Goal: Task Accomplishment & Management: Complete application form

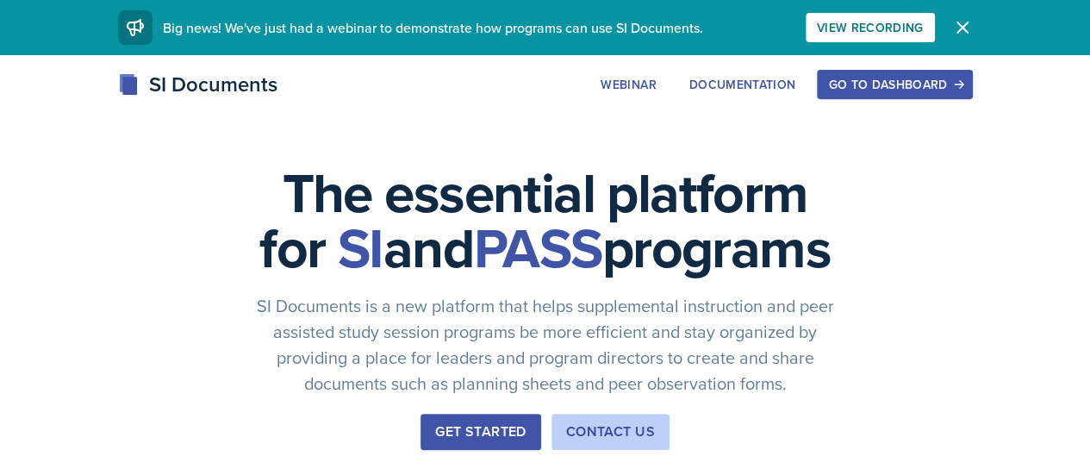
click at [961, 84] on div "Go to Dashboard" at bounding box center [894, 85] width 133 height 14
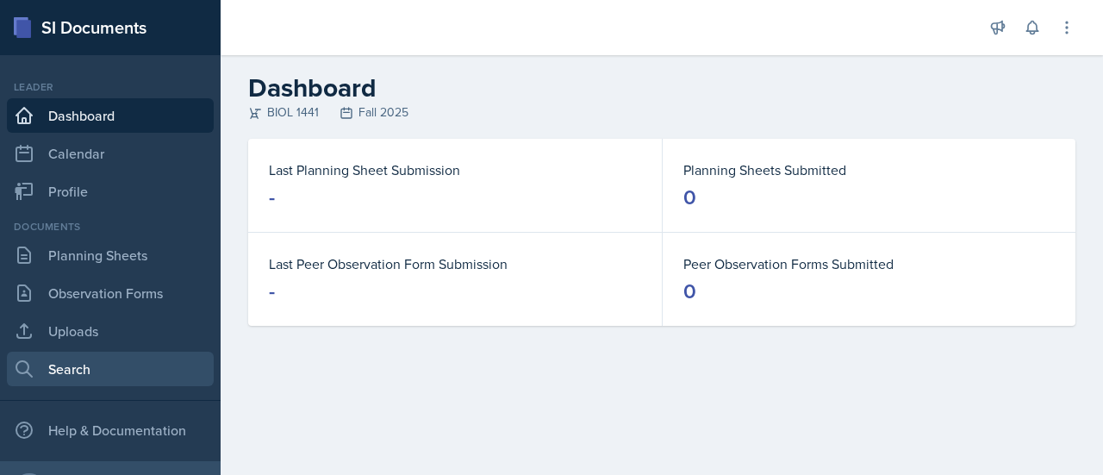
click at [91, 361] on link "Search" at bounding box center [110, 369] width 207 height 34
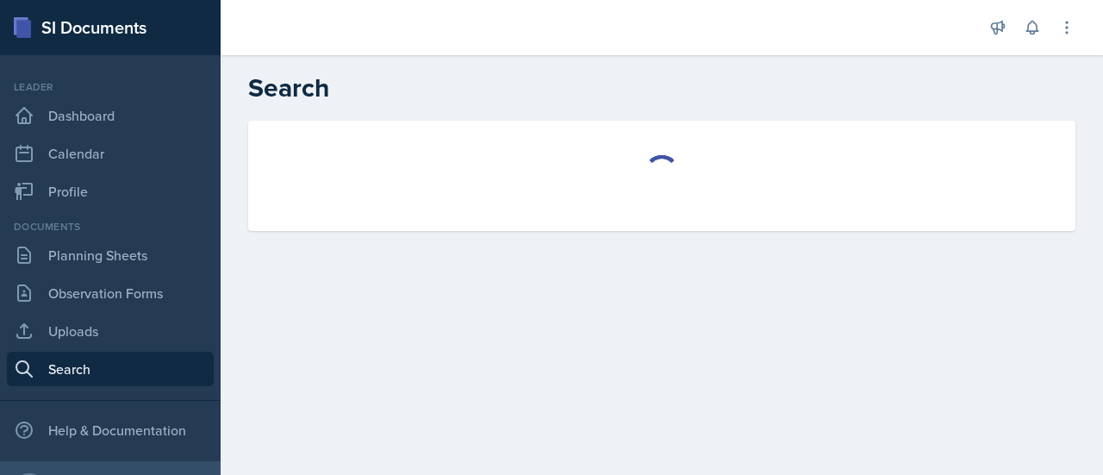
select select "all"
select select "1"
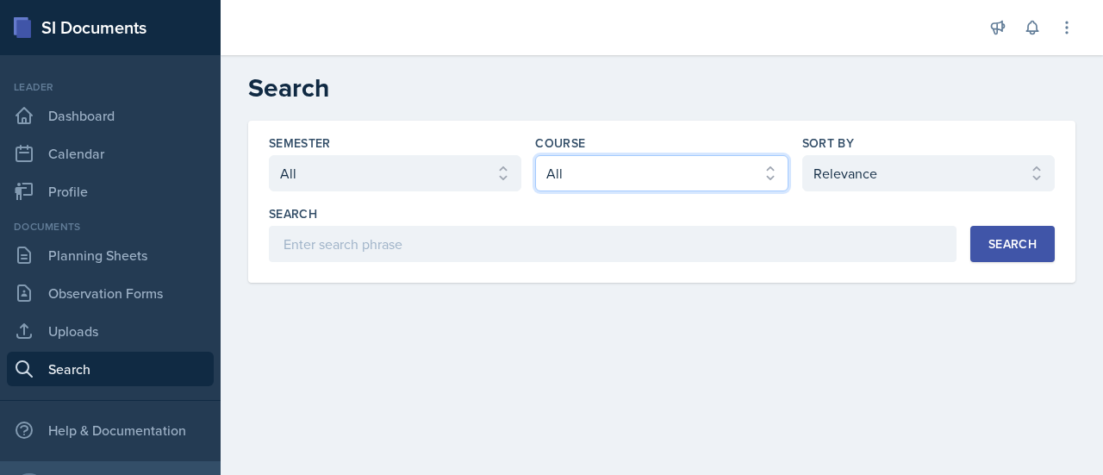
click at [626, 173] on select "Select course All ASTR 1345 BIOL 1345 BIOL 1441 BIOL 1442 BIOL 2300 BIOL 2444 B…" at bounding box center [661, 173] width 253 height 36
select select "2e263679-d834-47af-91bc-e3d071885f84"
click at [535, 155] on select "Select course All ASTR 1345 BIOL 1345 BIOL 1441 BIOL 1442 BIOL 2300 BIOL 2444 B…" at bounding box center [661, 173] width 253 height 36
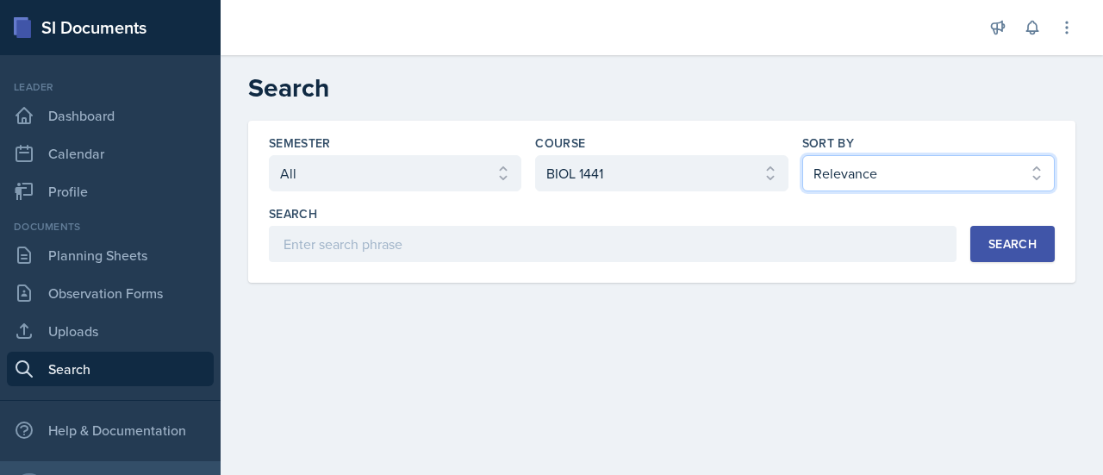
click at [990, 175] on select "Select sort by Relevance Document Date (Asc) Document Date (Desc)" at bounding box center [928, 173] width 253 height 36
select select "2"
click at [802, 155] on select "Select sort by Relevance Document Date (Asc) Document Date (Desc)" at bounding box center [928, 173] width 253 height 36
click at [1006, 237] on div "Search" at bounding box center [1012, 244] width 48 height 14
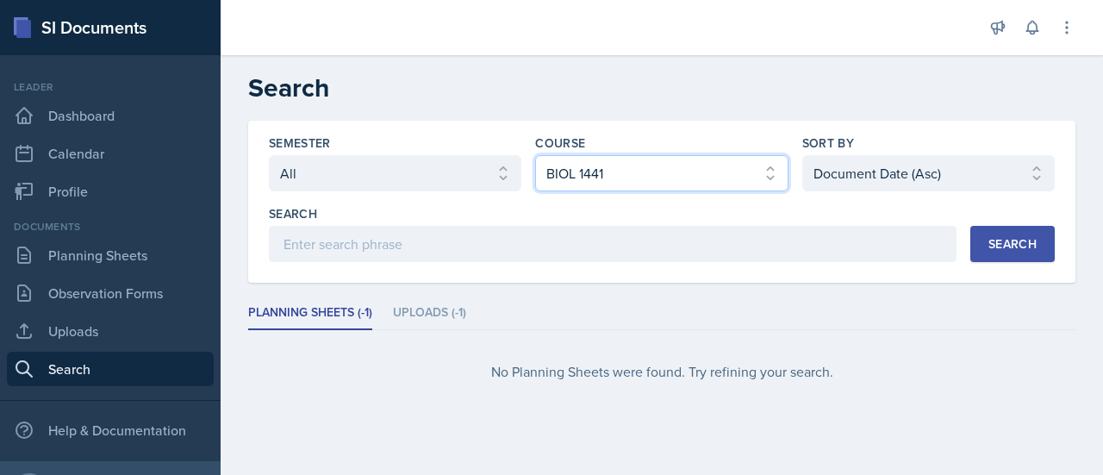
click at [609, 185] on select "Select course All ASTR 1345 BIOL 1345 BIOL 1441 BIOL 1442 BIOL 2300 BIOL 2444 B…" at bounding box center [661, 173] width 253 height 36
select select "all"
click at [535, 155] on select "Select course All ASTR 1345 BIOL 1345 BIOL 1441 BIOL 1442 BIOL 2300 BIOL 2444 B…" at bounding box center [661, 173] width 253 height 36
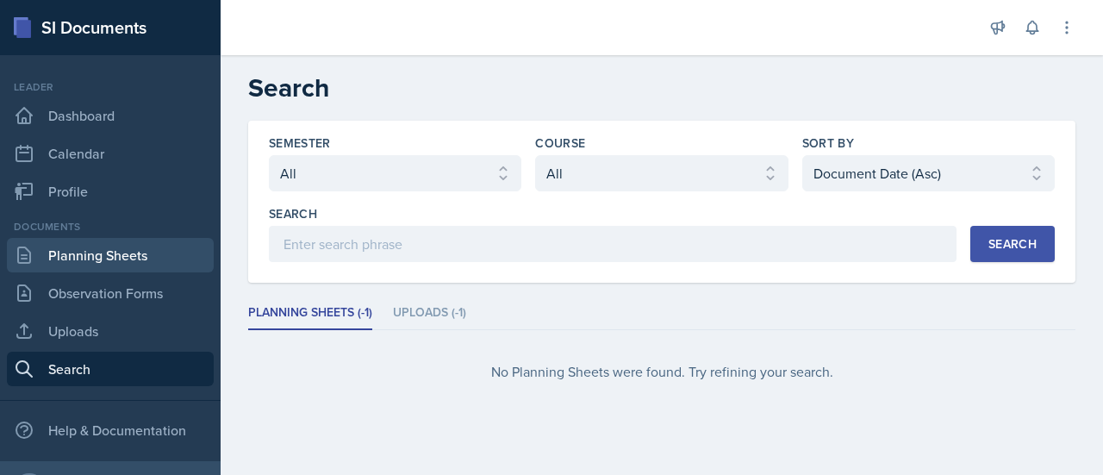
click at [117, 249] on link "Planning Sheets" at bounding box center [110, 255] width 207 height 34
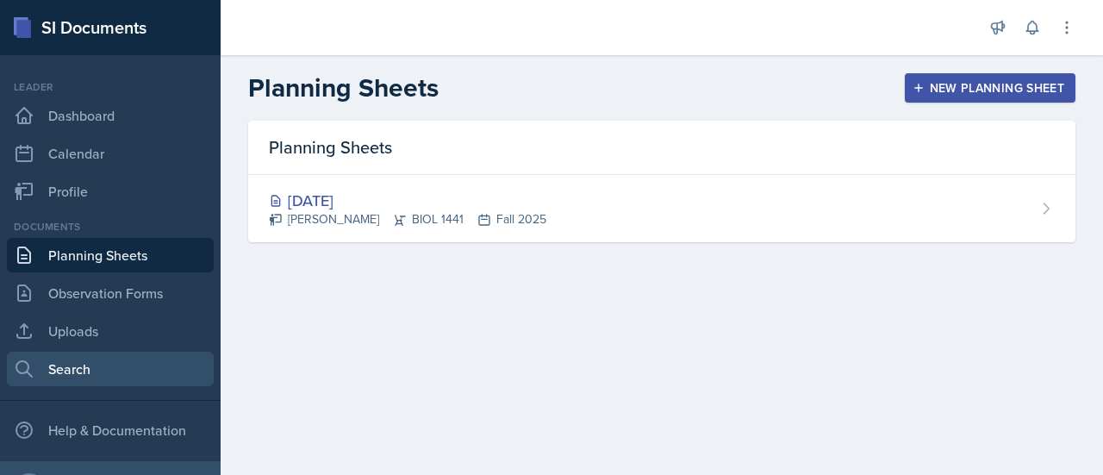
click at [115, 363] on link "Search" at bounding box center [110, 369] width 207 height 34
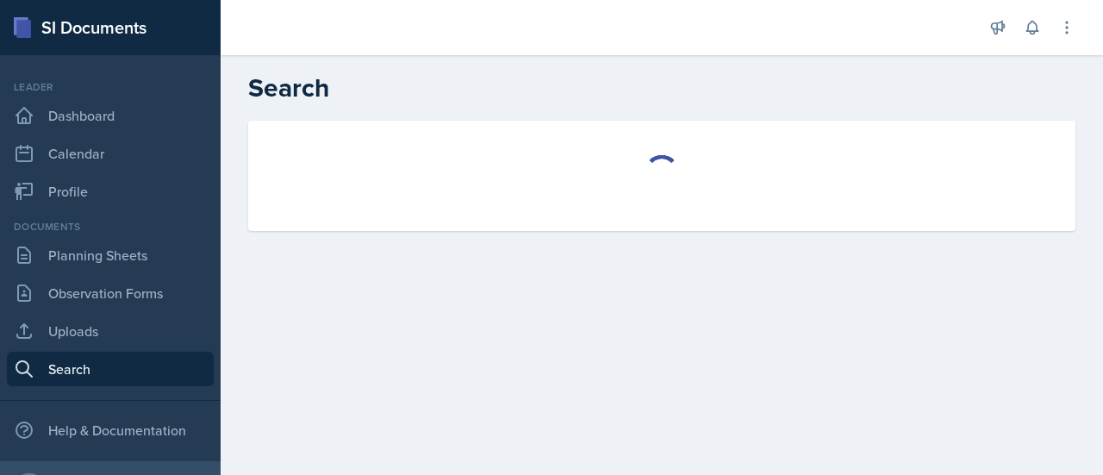
select select "all"
select select "1"
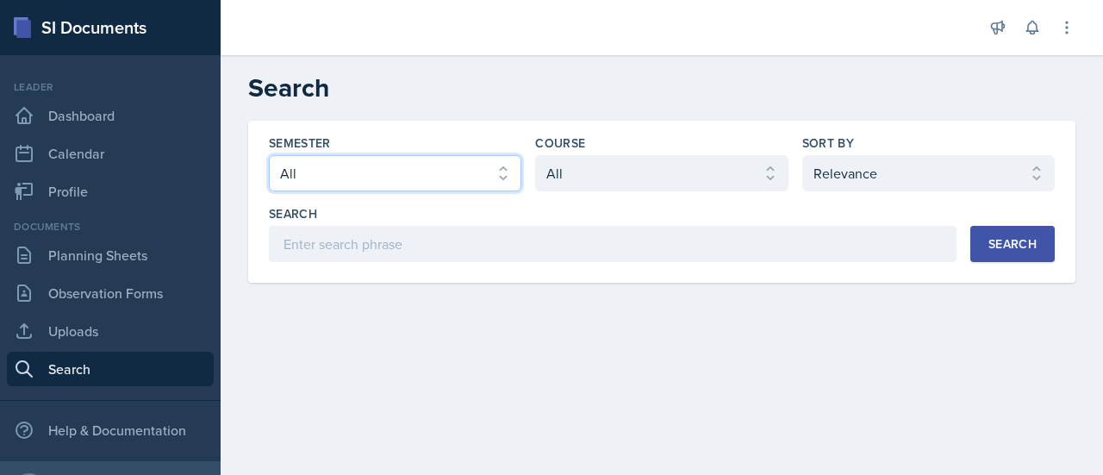
click at [453, 179] on select "Select semester All Fall 2025 Spring 2025 Fall 2024 Spring 2024 Fall 2023" at bounding box center [395, 173] width 253 height 36
click at [269, 155] on select "Select semester All Fall 2025 Spring 2025 Fall 2024 Spring 2024 Fall 2023" at bounding box center [395, 173] width 253 height 36
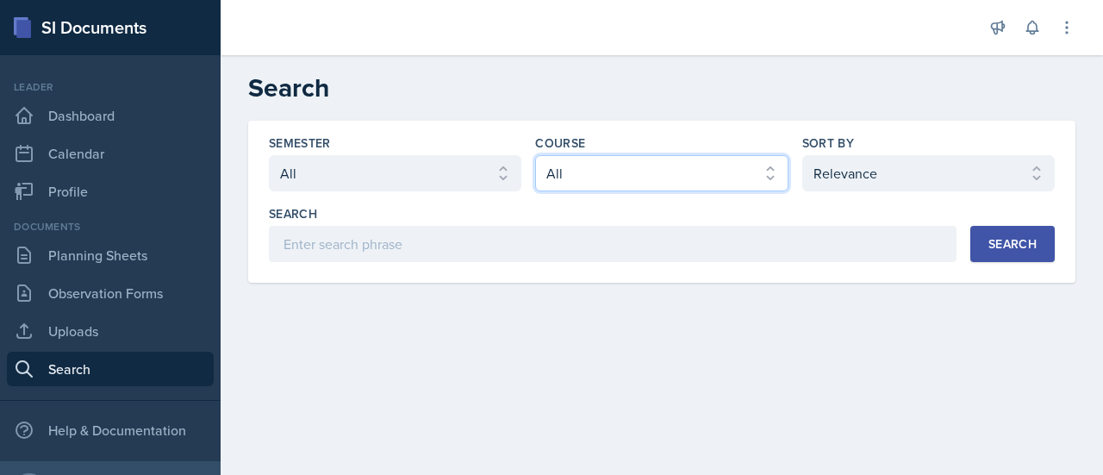
click at [608, 179] on select "Select course All ASTR 1345 BIOL 1345 BIOL 1441 BIOL 1442 BIOL 2300 BIOL 2444 B…" at bounding box center [661, 173] width 253 height 36
select select "2e263679-d834-47af-91bc-e3d071885f84"
click at [535, 155] on select "Select course All ASTR 1345 BIOL 1345 BIOL 1441 BIOL 1442 BIOL 2300 BIOL 2444 B…" at bounding box center [661, 173] width 253 height 36
click at [1007, 246] on div "Search" at bounding box center [1012, 244] width 48 height 14
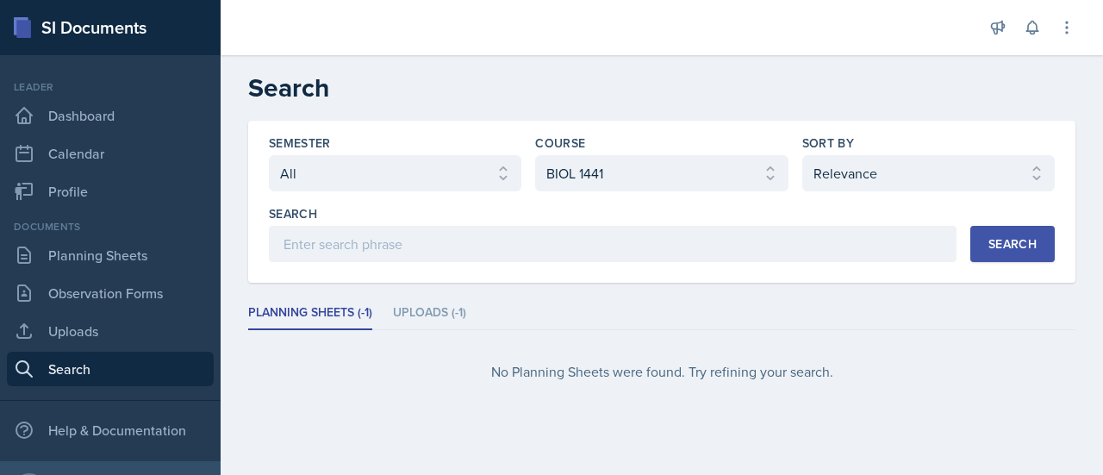
click at [120, 28] on div "SI Documents" at bounding box center [110, 27] width 221 height 55
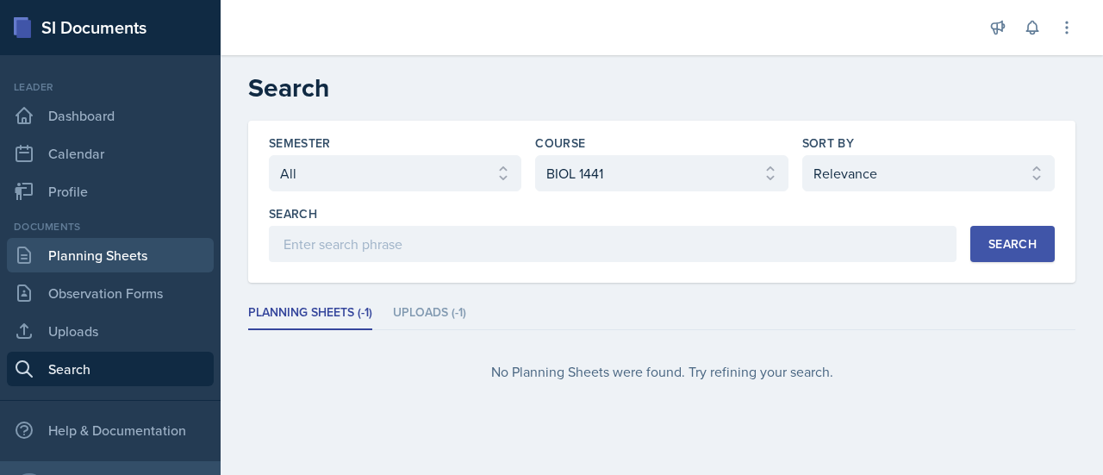
click at [115, 261] on link "Planning Sheets" at bounding box center [110, 255] width 207 height 34
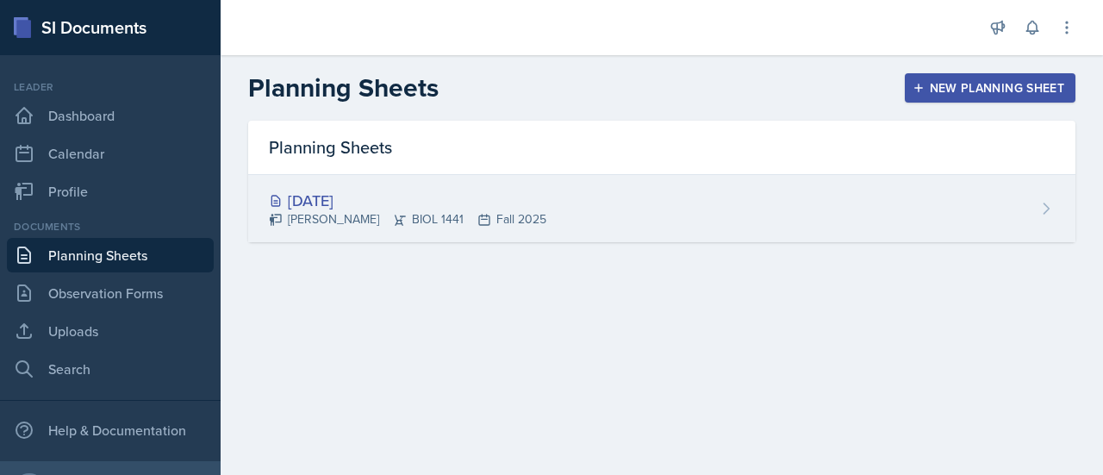
click at [350, 192] on div "[DATE]" at bounding box center [407, 200] width 277 height 23
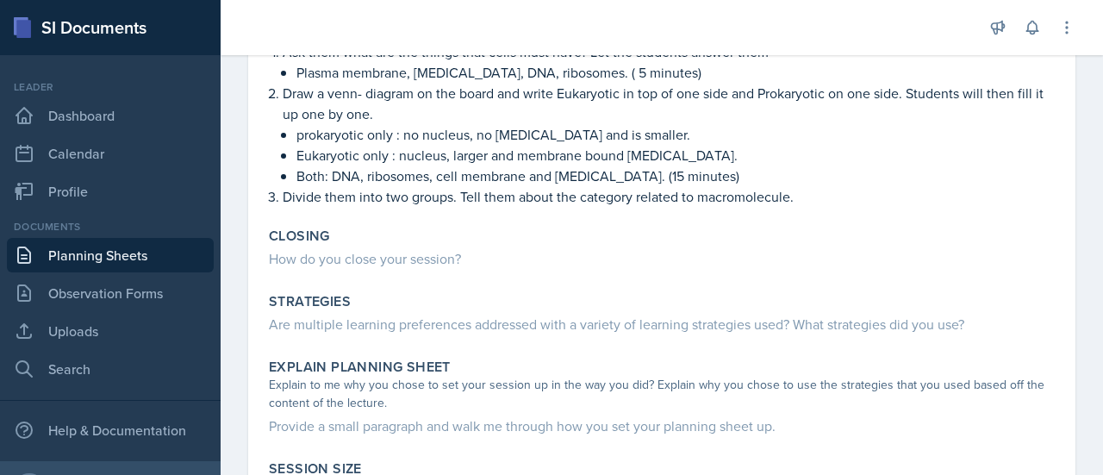
scroll to position [392, 0]
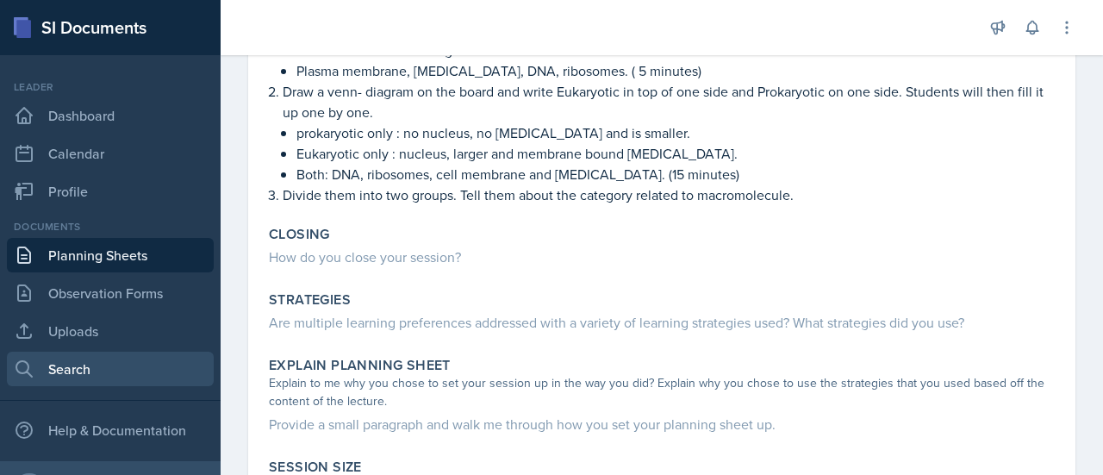
click at [104, 357] on link "Search" at bounding box center [110, 369] width 207 height 34
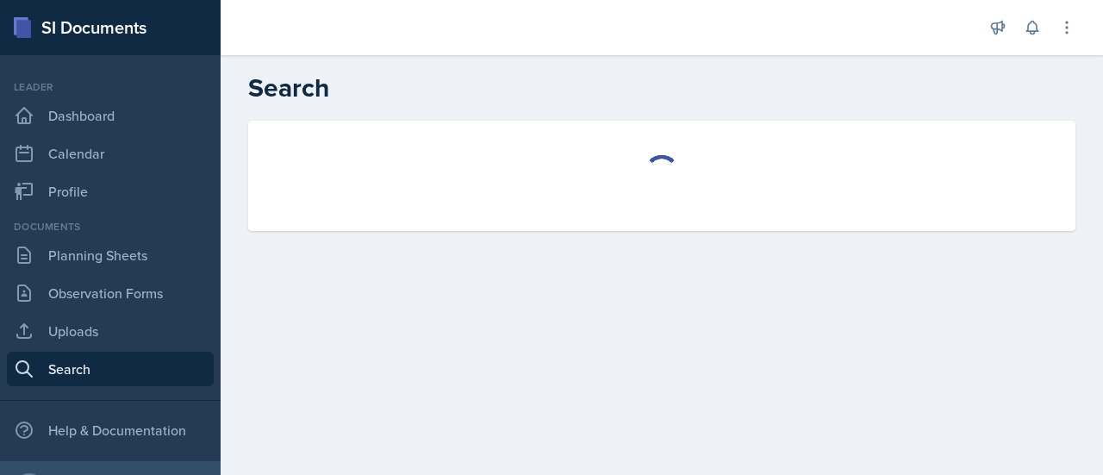
select select "all"
select select "1"
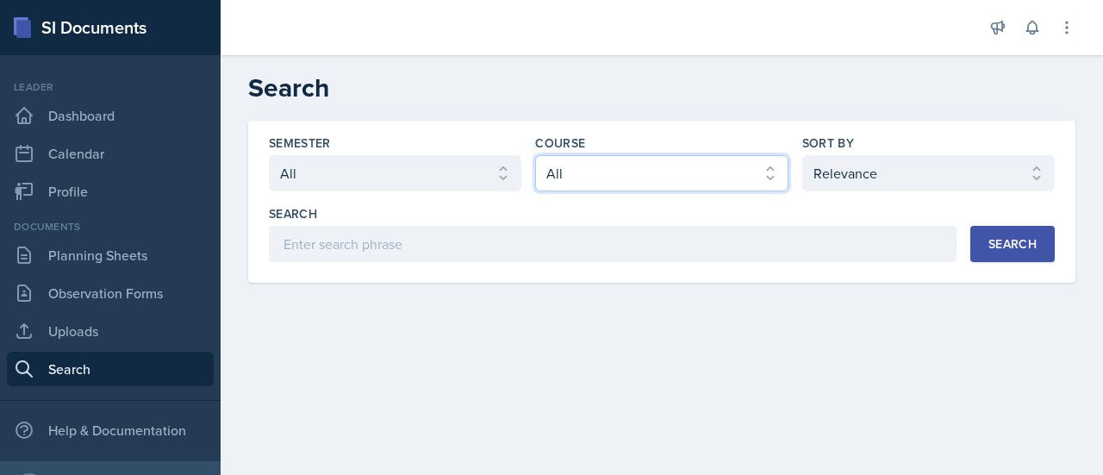
click at [617, 167] on select "Select course All ASTR 1345 BIOL 1345 BIOL 1441 BIOL 1442 BIOL 2300 BIOL 2444 B…" at bounding box center [661, 173] width 253 height 36
select select "2e263679-d834-47af-91bc-e3d071885f84"
click at [535, 155] on select "Select course All ASTR 1345 BIOL 1345 BIOL 1441 BIOL 1442 BIOL 2300 BIOL 2444 B…" at bounding box center [661, 173] width 253 height 36
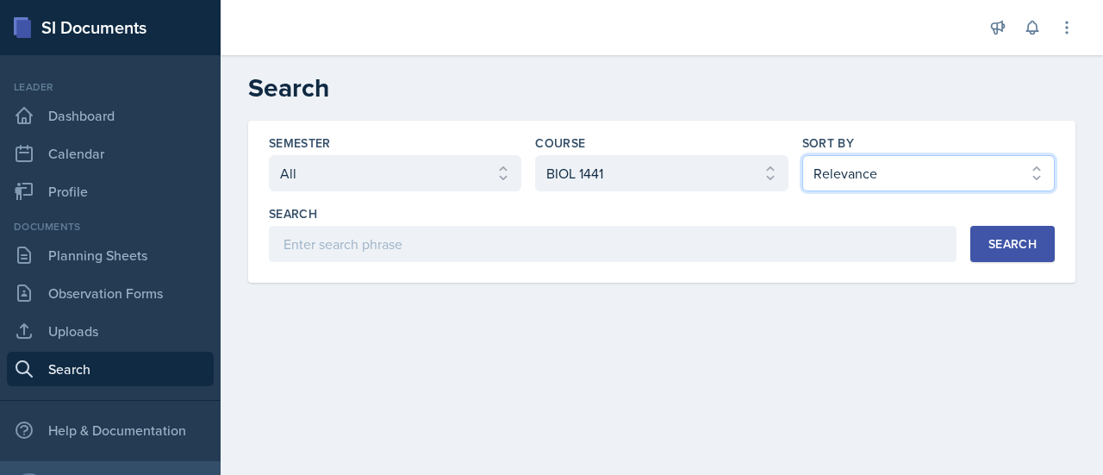
click at [886, 180] on select "Select sort by Relevance Document Date (Asc) Document Date (Desc)" at bounding box center [928, 173] width 253 height 36
click at [802, 155] on select "Select sort by Relevance Document Date (Asc) Document Date (Desc)" at bounding box center [928, 173] width 253 height 36
click at [907, 166] on select "Select sort by Relevance Document Date (Asc) Document Date (Desc)" at bounding box center [928, 173] width 253 height 36
select select "3"
click at [802, 155] on select "Select sort by Relevance Document Date (Asc) Document Date (Desc)" at bounding box center [928, 173] width 253 height 36
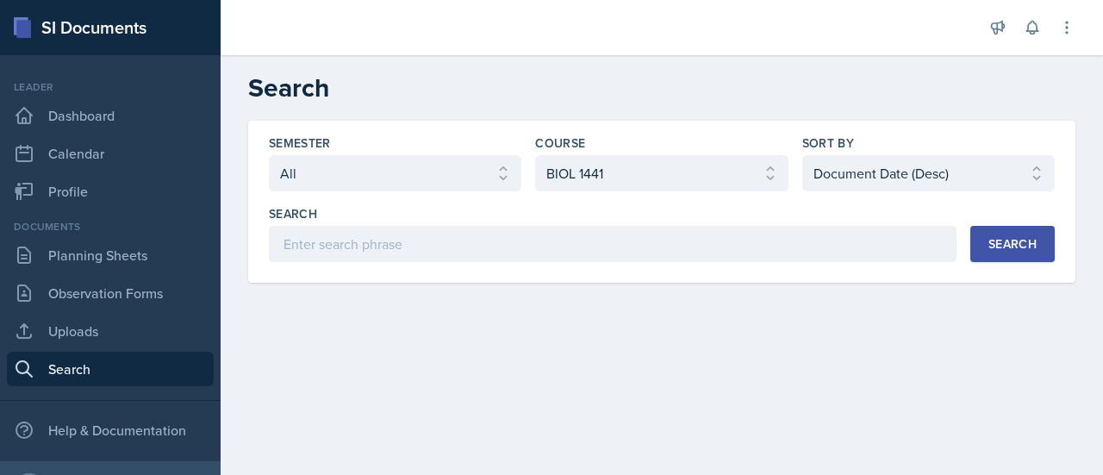
click at [986, 237] on button "Search" at bounding box center [1012, 244] width 84 height 36
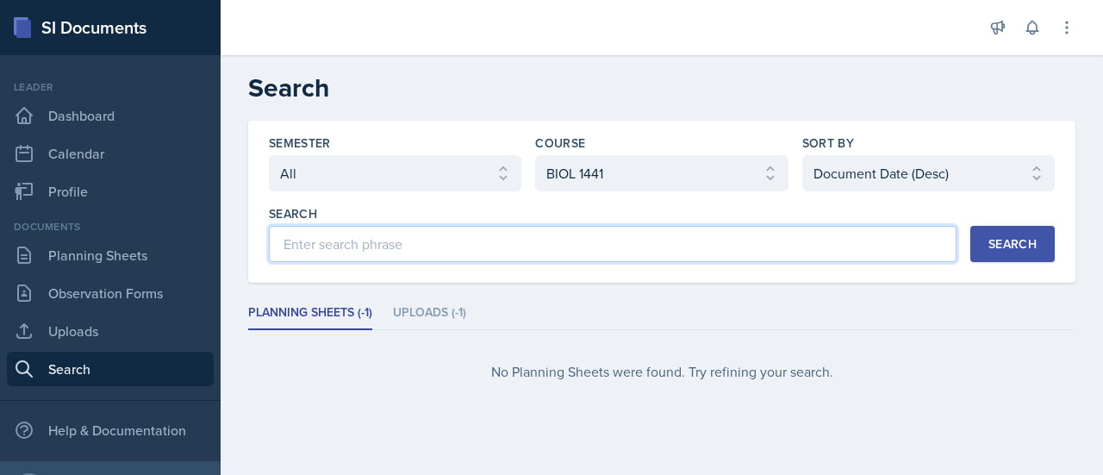
click at [434, 246] on input at bounding box center [613, 244] width 688 height 36
type input "final"
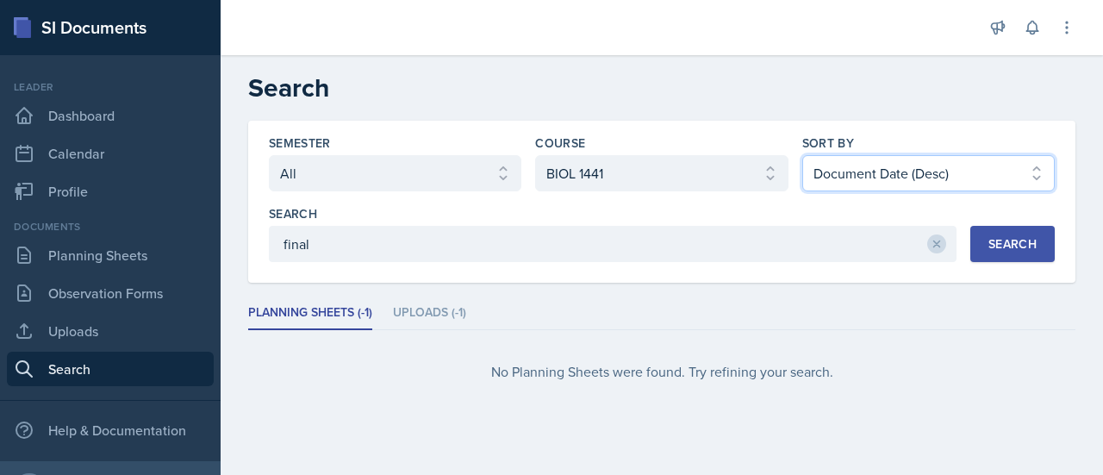
click at [963, 159] on select "Select sort by Relevance Document Date (Asc) Document Date (Desc)" at bounding box center [928, 173] width 253 height 36
select select "2"
click at [802, 155] on select "Select sort by Relevance Document Date (Asc) Document Date (Desc)" at bounding box center [928, 173] width 253 height 36
click at [1032, 240] on div "Search" at bounding box center [1012, 244] width 48 height 14
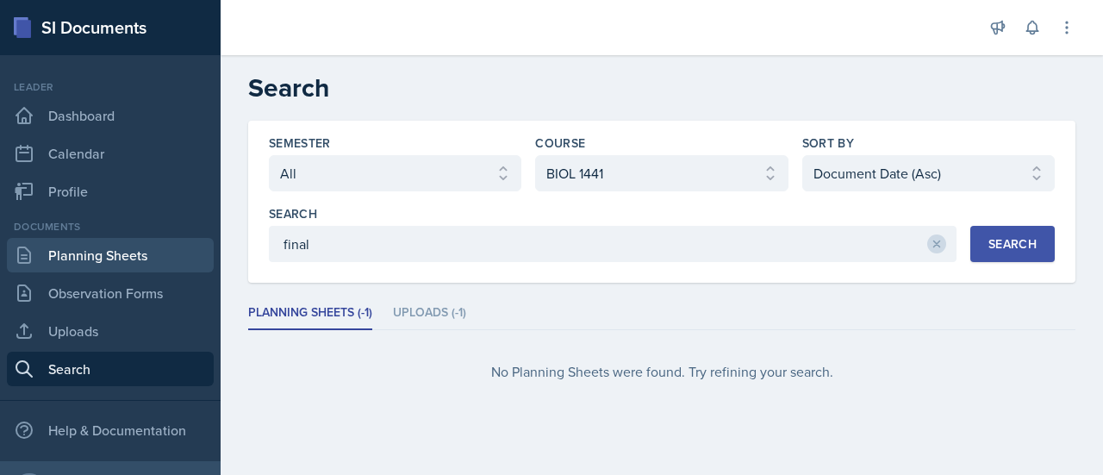
click at [128, 256] on link "Planning Sheets" at bounding box center [110, 255] width 207 height 34
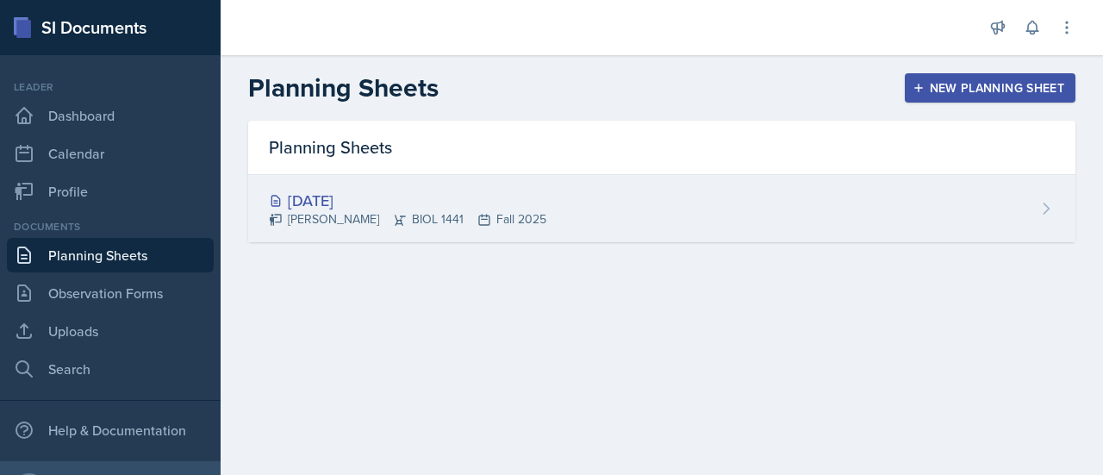
click at [326, 193] on div "[DATE]" at bounding box center [407, 200] width 277 height 23
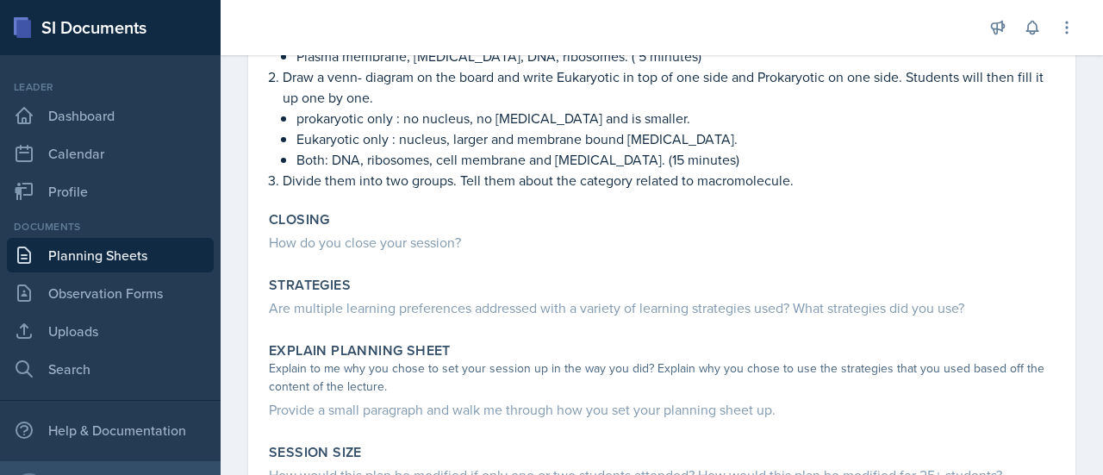
scroll to position [408, 0]
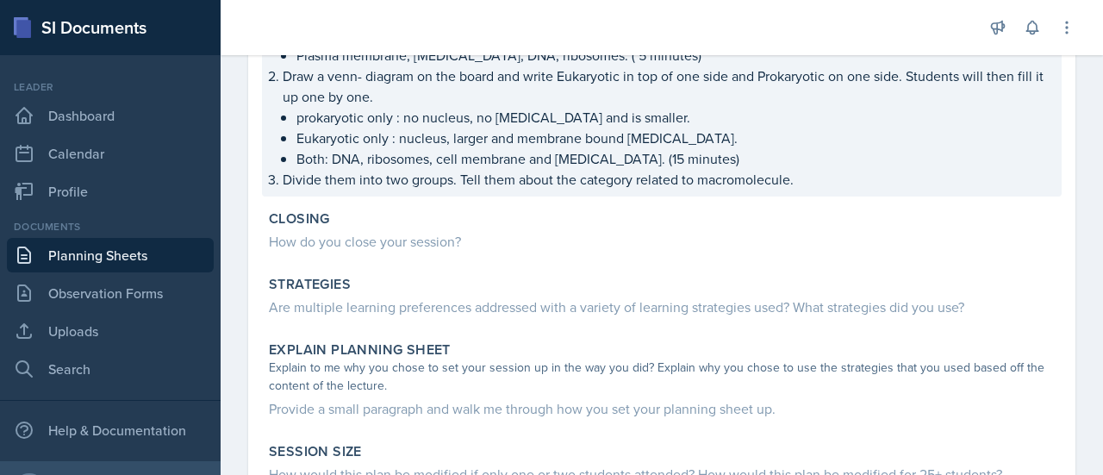
click at [814, 184] on p "Divide them into two groups. Tell them about the category related to macromolec…" at bounding box center [669, 179] width 772 height 21
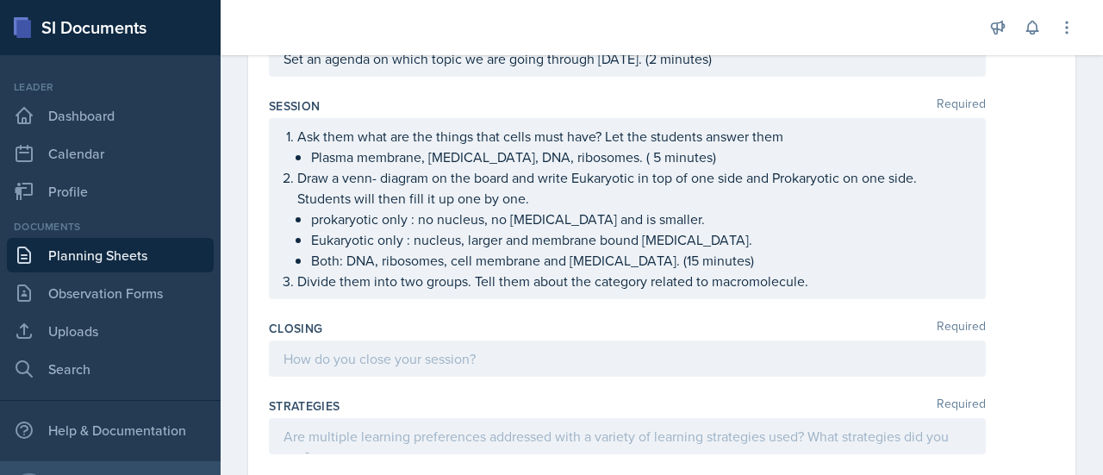
scroll to position [467, 0]
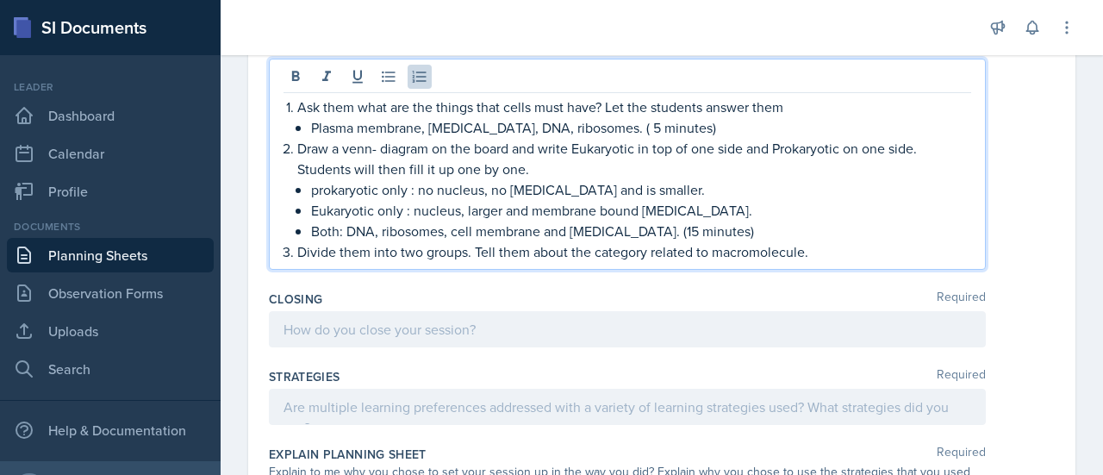
click at [815, 218] on ol "Ask them what are the things that cells must have? Let the students answer them…" at bounding box center [634, 179] width 674 height 165
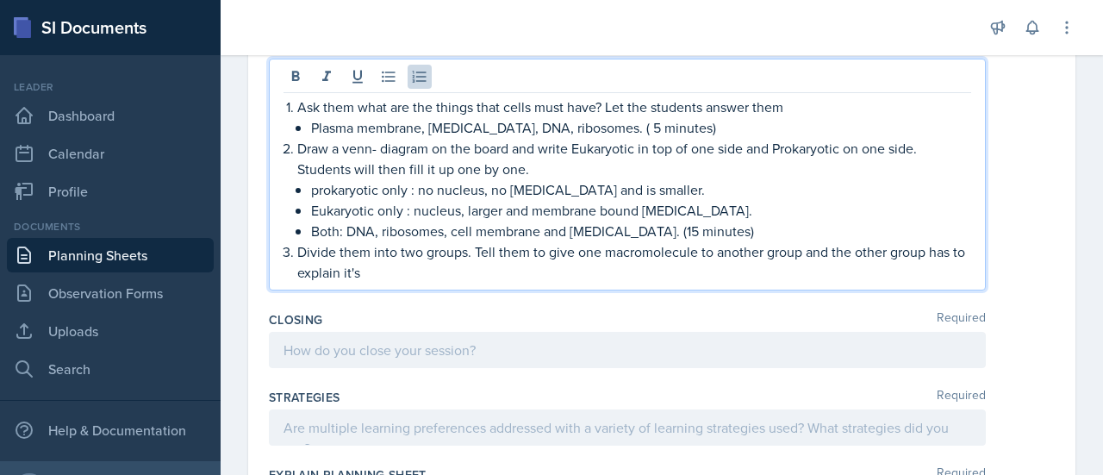
click at [405, 270] on p "Divide them into two groups. Tell them to give one macromolecule to another gro…" at bounding box center [634, 261] width 674 height 41
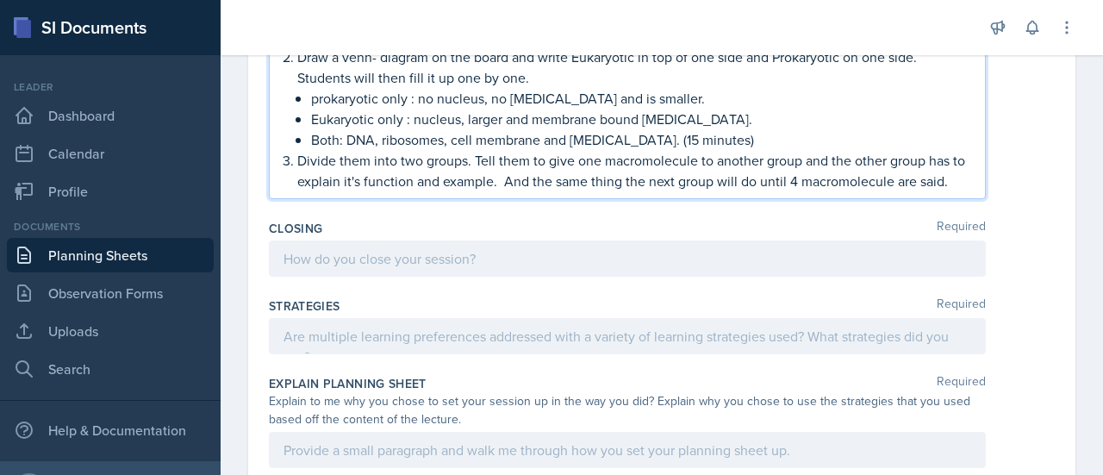
scroll to position [672, 0]
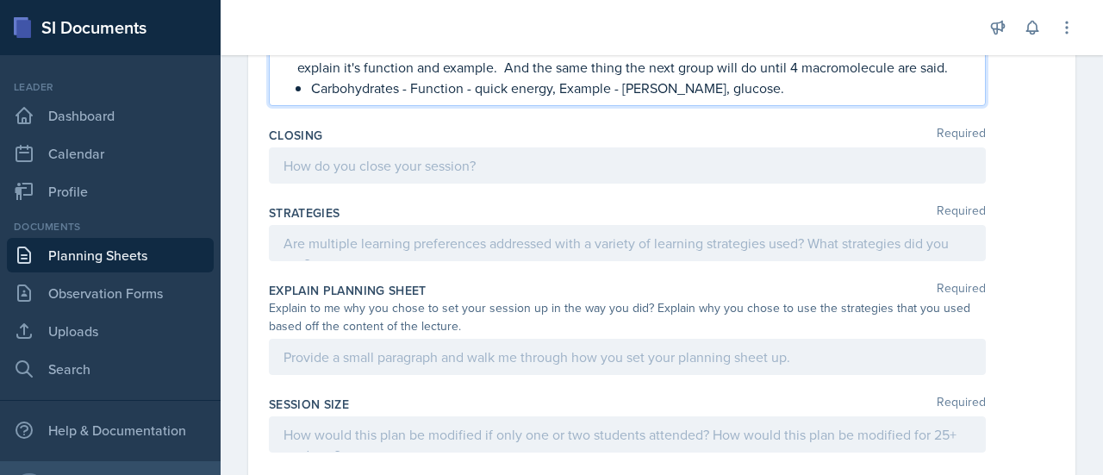
click at [643, 98] on p "Carbohydrates - Function - quick energy, Example - [PERSON_NAME], glucose." at bounding box center [641, 88] width 660 height 21
click at [733, 98] on p "Carbohydrates - Function - quick energy, Example - starch, glucose." at bounding box center [641, 88] width 660 height 21
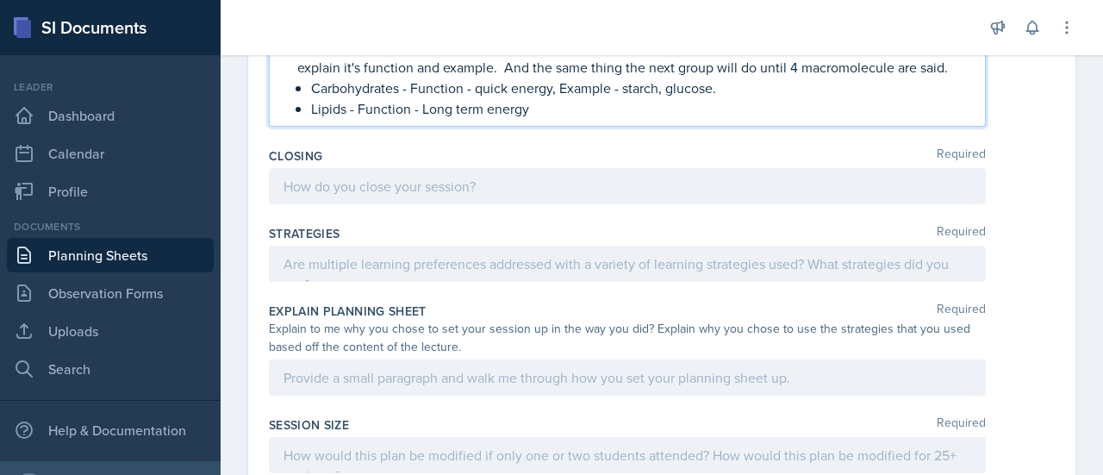
click at [418, 119] on p "Lipids - Function - Long term energy" at bounding box center [641, 108] width 660 height 21
click at [468, 119] on p "Lipids - Function - Stores Long term energy" at bounding box center [641, 108] width 660 height 21
click at [597, 119] on p "Lipids - Function - Stores long term energy" at bounding box center [641, 108] width 660 height 21
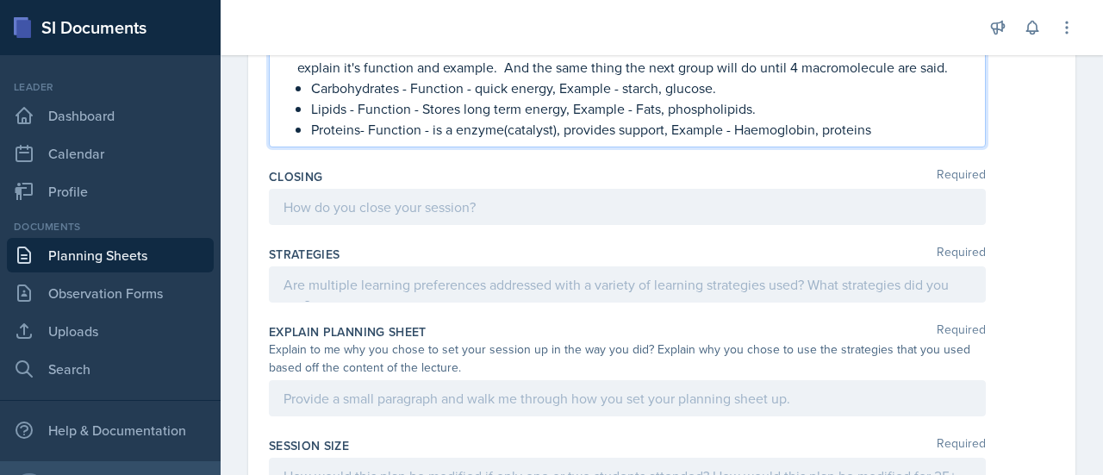
click at [750, 140] on p "Proteins- Function - is a enzyme(catalyst), provides support, Example - Haemogl…" at bounding box center [641, 129] width 660 height 21
click at [888, 140] on p "Proteins- Function - is a enzyme(catalyst), provides support, Example - Hemoglo…" at bounding box center [641, 129] width 660 height 21
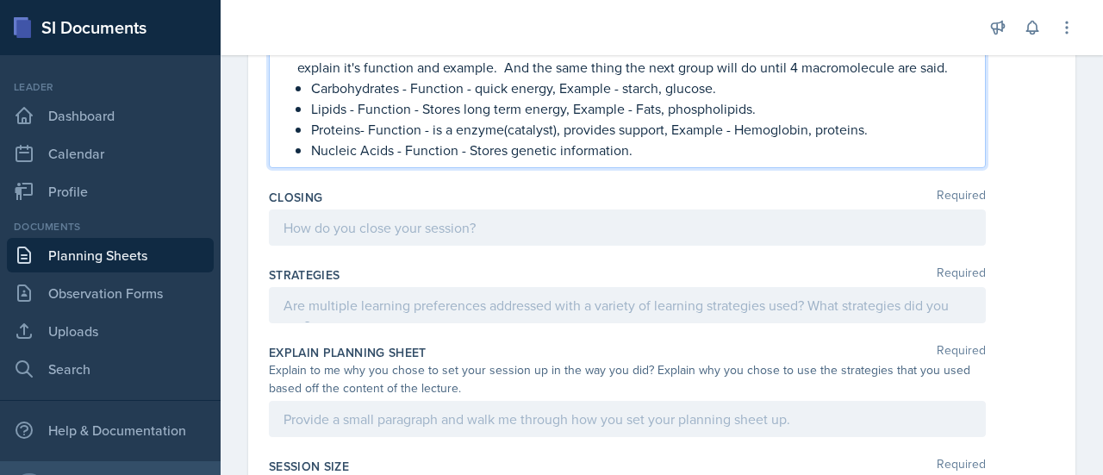
click at [670, 158] on p "Nucleic Acids - Function - Stores genetic information." at bounding box center [641, 150] width 660 height 21
click at [410, 98] on p "Carbohydrates - Function - quick energy, Example - starch, glucose." at bounding box center [641, 88] width 660 height 21
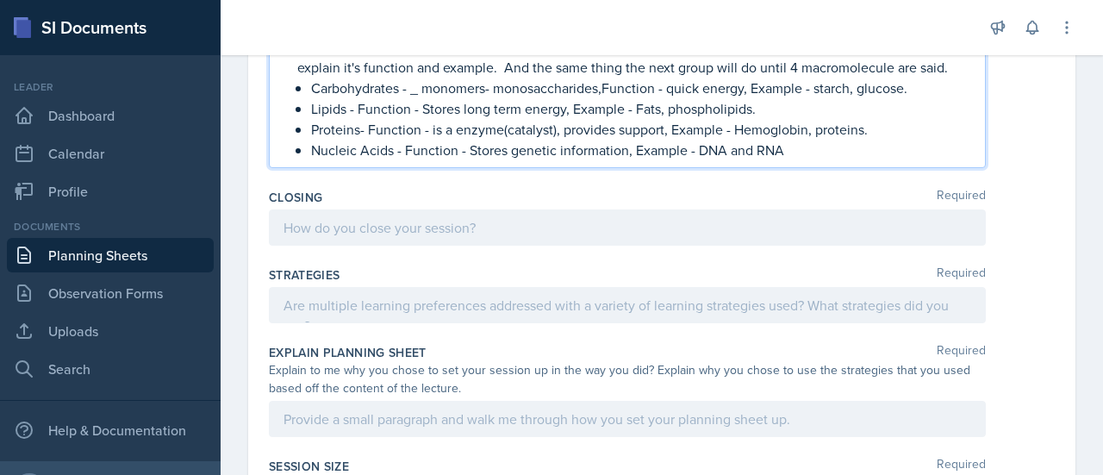
click at [424, 98] on p "Carbohydrates - _ monomers- monosaccharides,Function - quick energy, Example - …" at bounding box center [641, 88] width 660 height 21
click at [593, 98] on p "Carbohydrates - monomers- monosaccharides,Function - quick energy, Example - st…" at bounding box center [641, 88] width 660 height 21
click at [359, 119] on p "Lipids - Function - Stores long term energy, Example - Fats, phospholipids." at bounding box center [641, 108] width 660 height 21
click at [364, 140] on p "Proteins- Function - is a enzyme(catalyst), provides support, Example - Hemoglo…" at bounding box center [641, 129] width 660 height 21
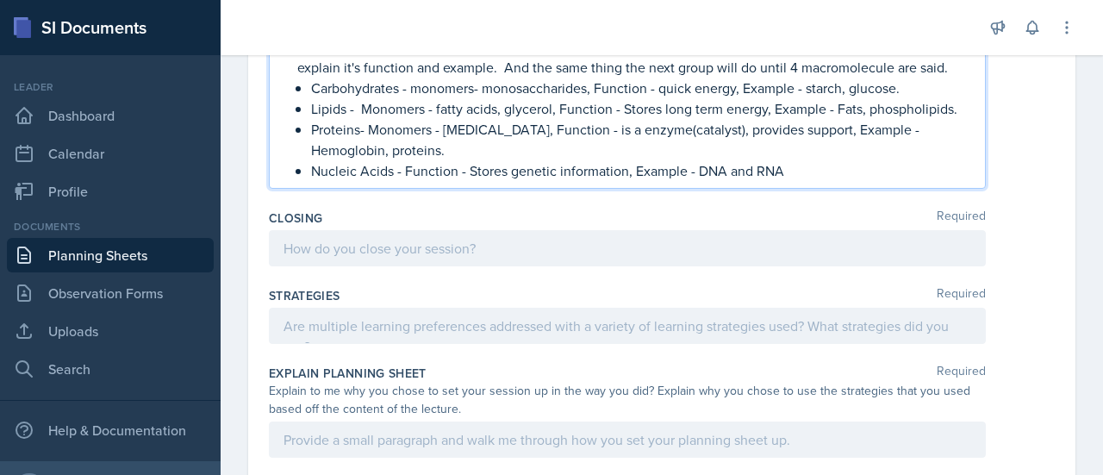
click at [401, 181] on p "Nucleic Acids - Function - Stores genetic information, Example - DNA and RNA" at bounding box center [641, 170] width 660 height 21
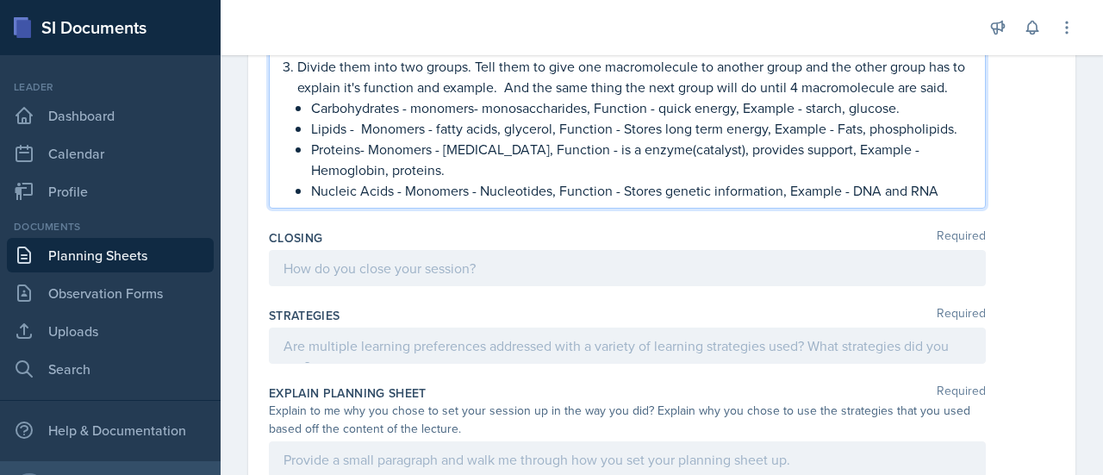
scroll to position [653, 0]
click at [943, 200] on p "Nucleic Acids - Monomers - Nucleotides, Function - Stores genetic information, …" at bounding box center [641, 189] width 660 height 21
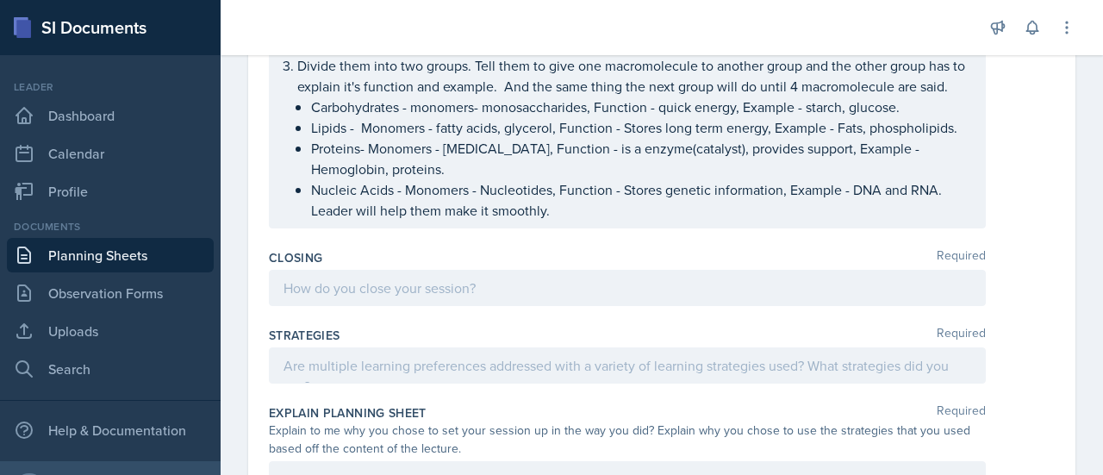
click at [510, 306] on div at bounding box center [627, 288] width 717 height 36
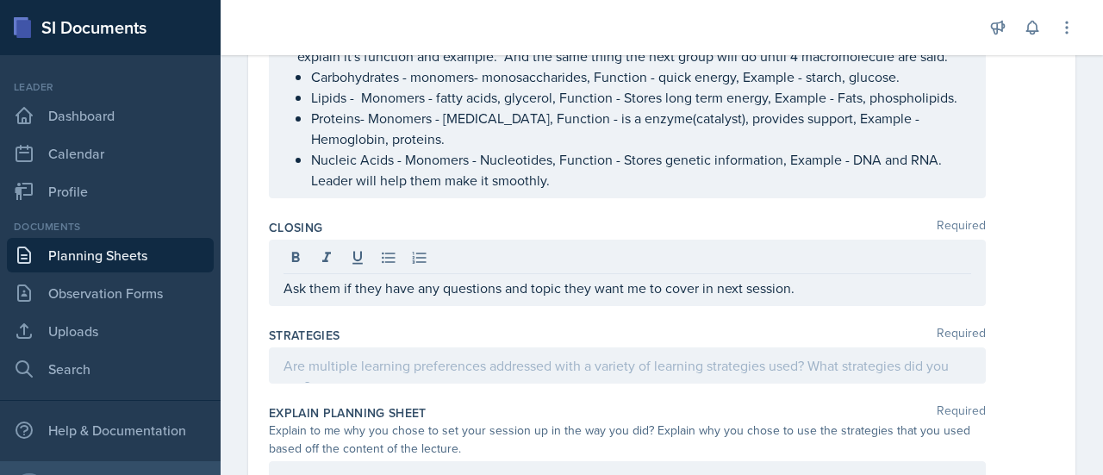
click at [1020, 290] on div "Ask them if they have any questions and topic they want me to cover in next ses…" at bounding box center [662, 273] width 786 height 66
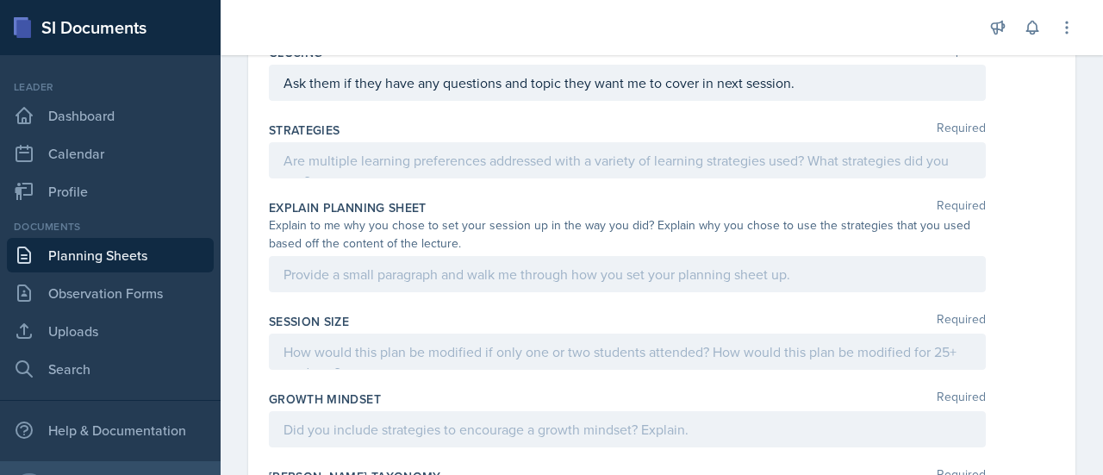
scroll to position [832, 0]
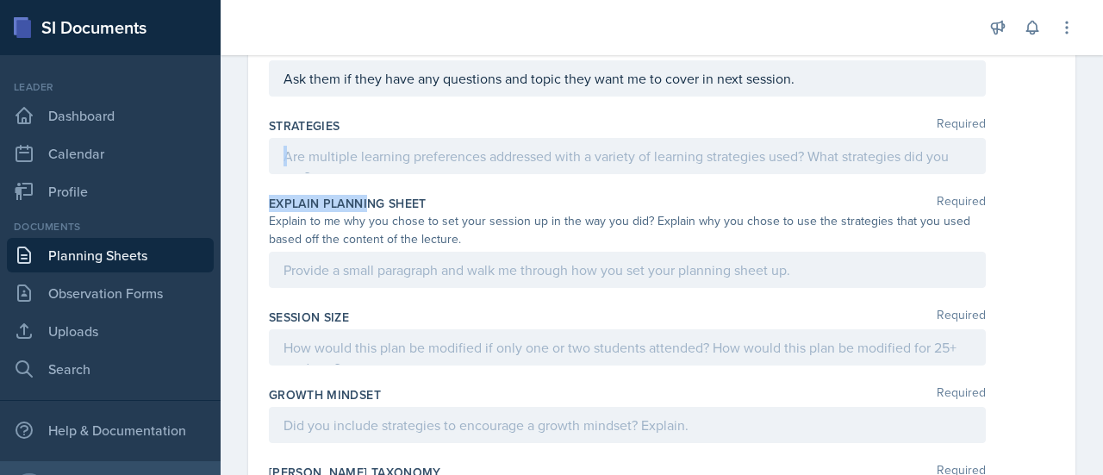
drag, startPoint x: 278, startPoint y: 177, endPoint x: 367, endPoint y: 207, distance: 93.7
click at [367, 207] on div "Content Required Prokaryotic and Eukaryotic cells Macromolecules Opening Requir…" at bounding box center [662, 7] width 786 height 1238
click at [500, 188] on div "Strategies Required" at bounding box center [662, 149] width 786 height 78
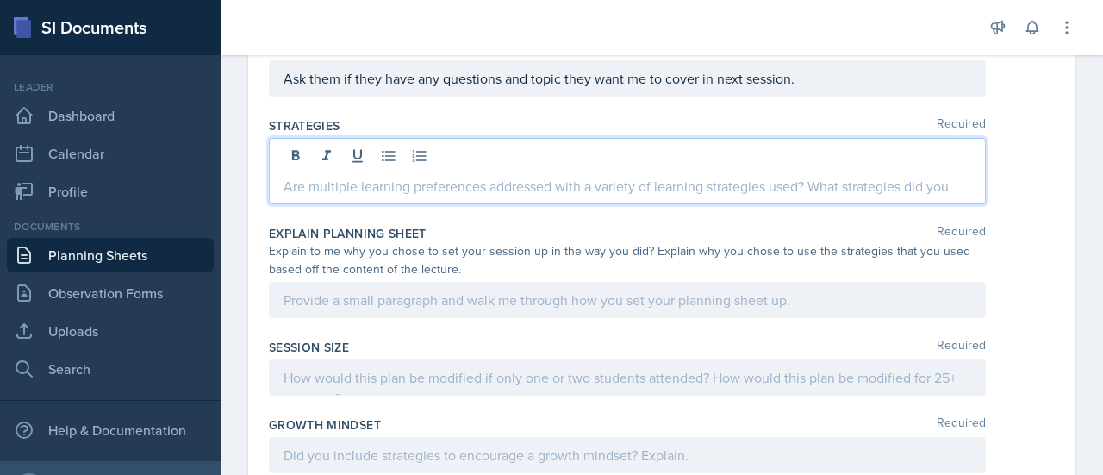
scroll to position [862, 0]
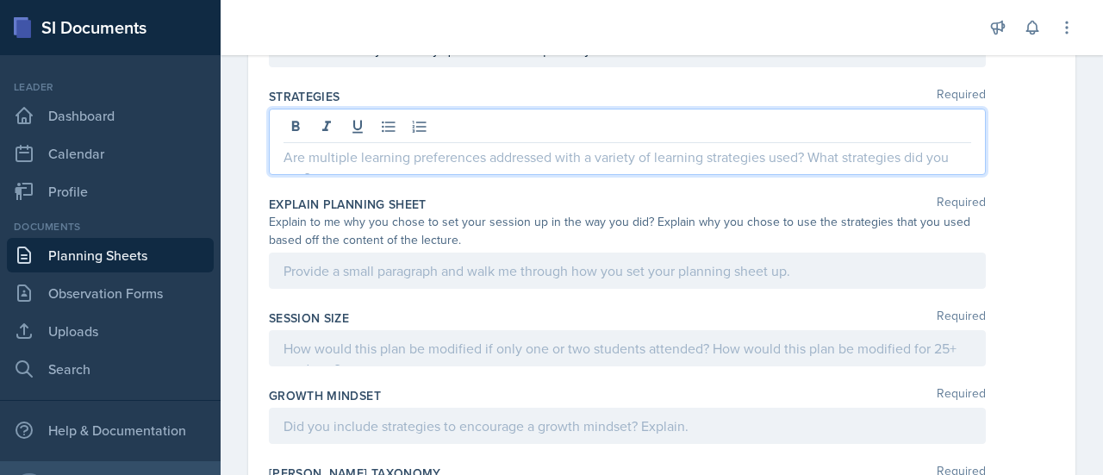
click at [362, 167] on p at bounding box center [628, 157] width 688 height 21
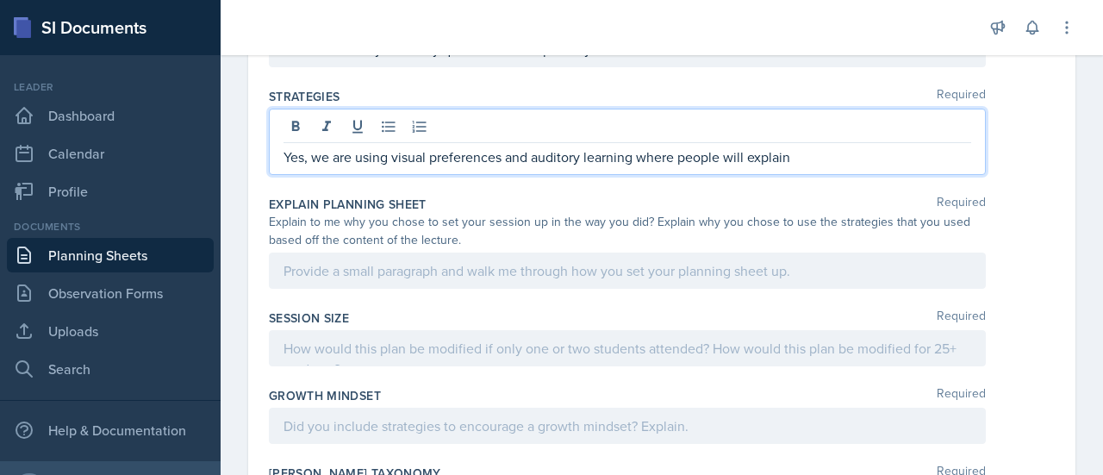
click at [720, 167] on p "Yes, we are using visual preferences and auditory learning where people will ex…" at bounding box center [628, 157] width 688 height 21
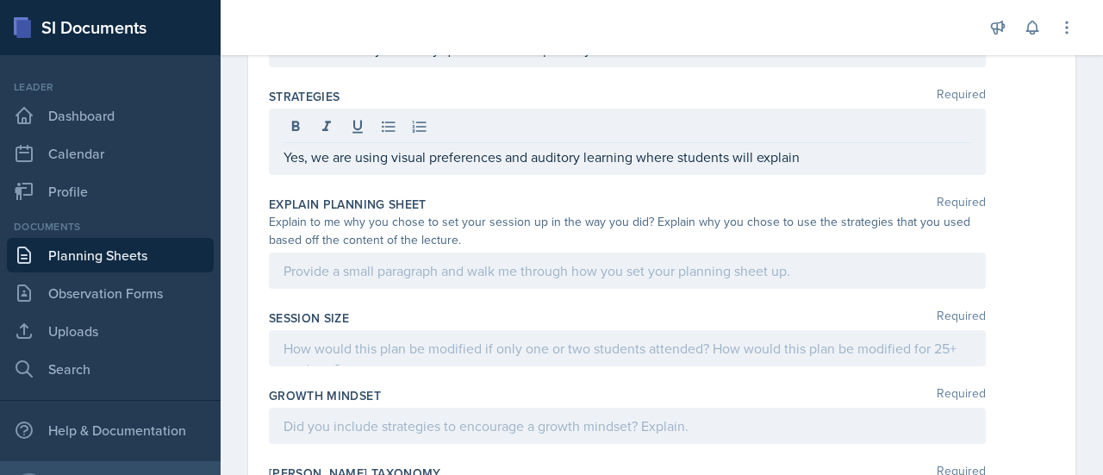
click at [846, 175] on div "Yes, we are using visual preferences and auditory learning where students will …" at bounding box center [627, 142] width 717 height 66
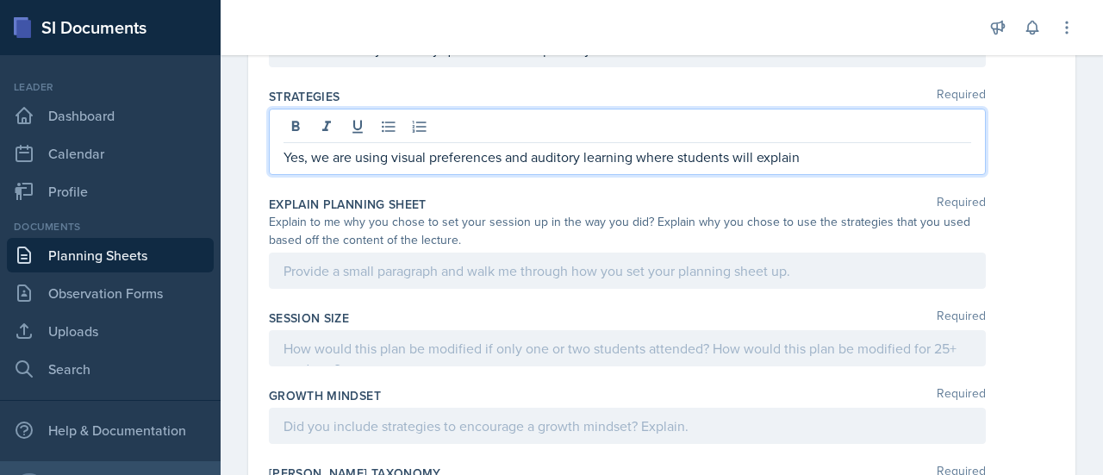
click at [835, 167] on p "Yes, we are using visual preferences and auditory learning where students will …" at bounding box center [628, 157] width 688 height 21
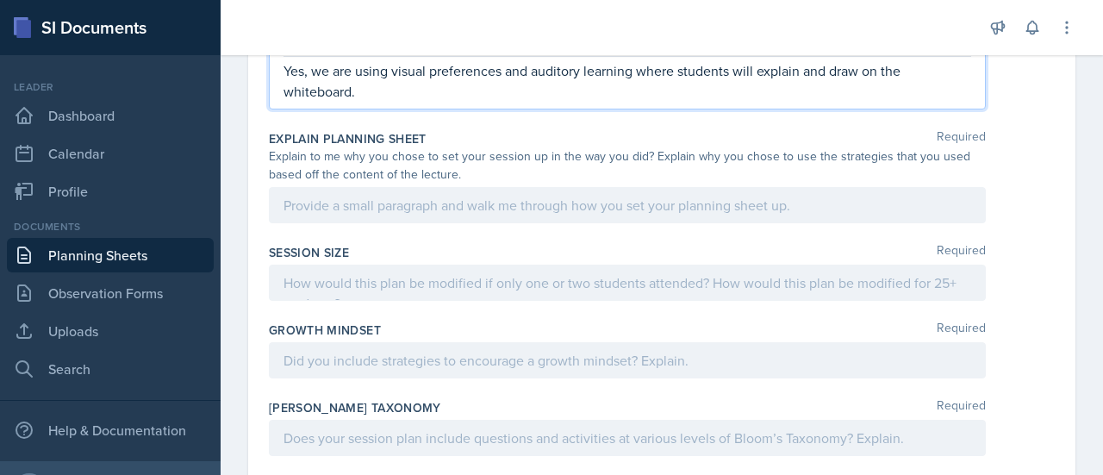
scroll to position [950, 0]
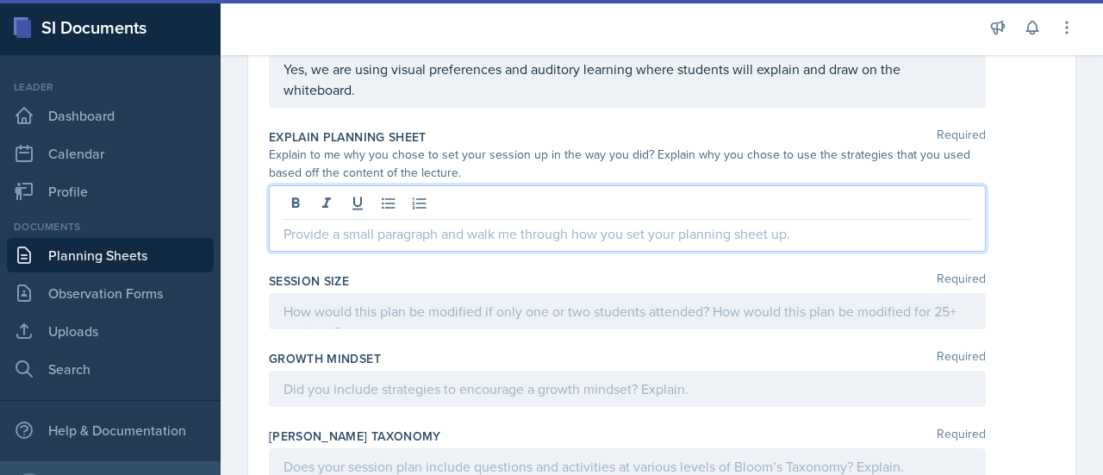
click at [432, 221] on div at bounding box center [627, 218] width 717 height 66
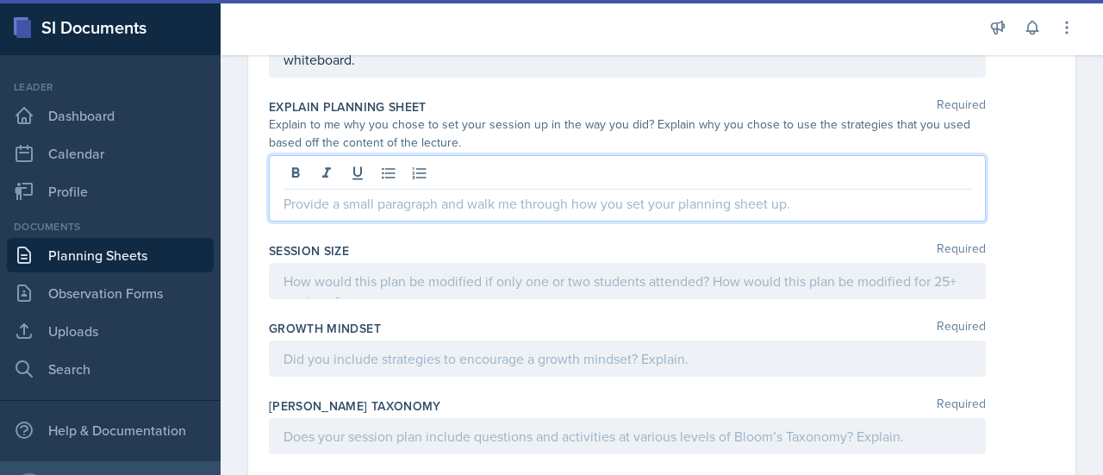
scroll to position [920, 0]
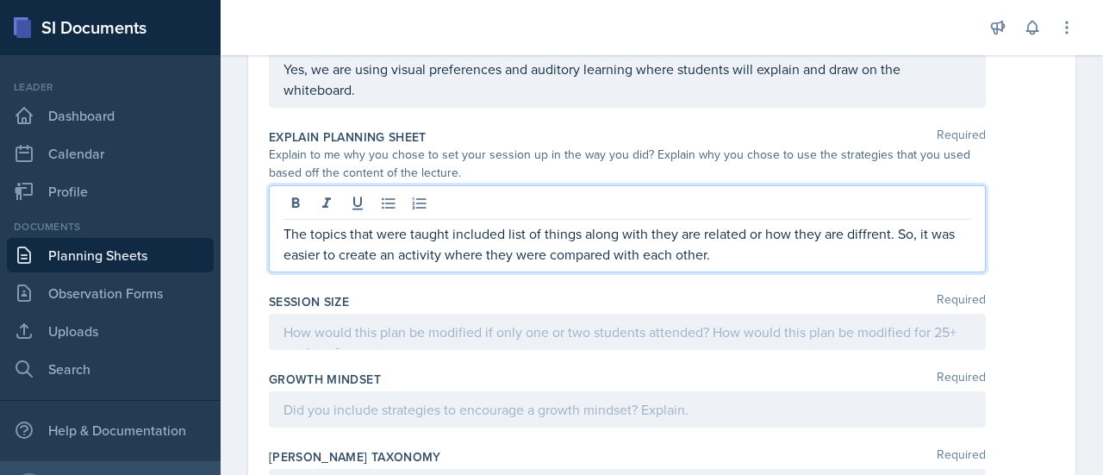
click at [881, 251] on p "The topics that were taught included list of things along with they are related…" at bounding box center [628, 243] width 688 height 41
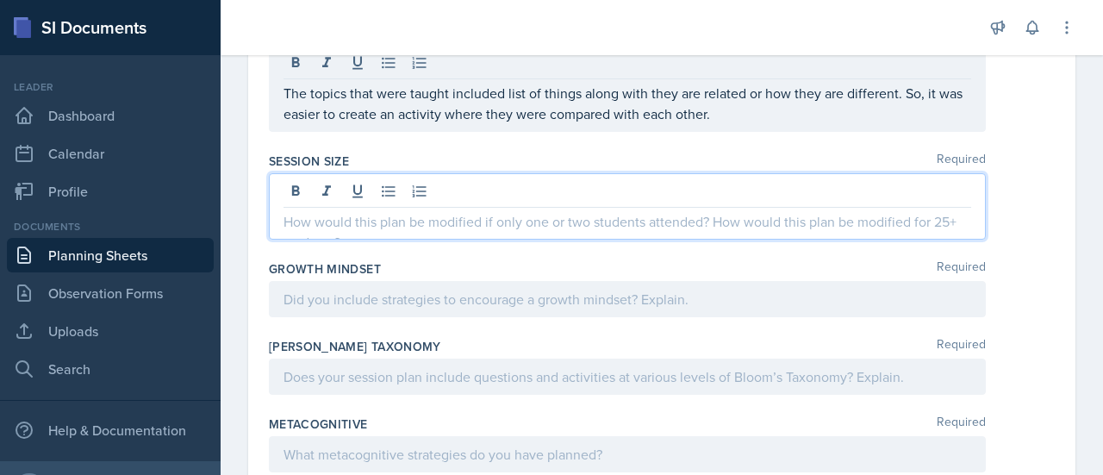
click at [528, 232] on p at bounding box center [628, 221] width 688 height 21
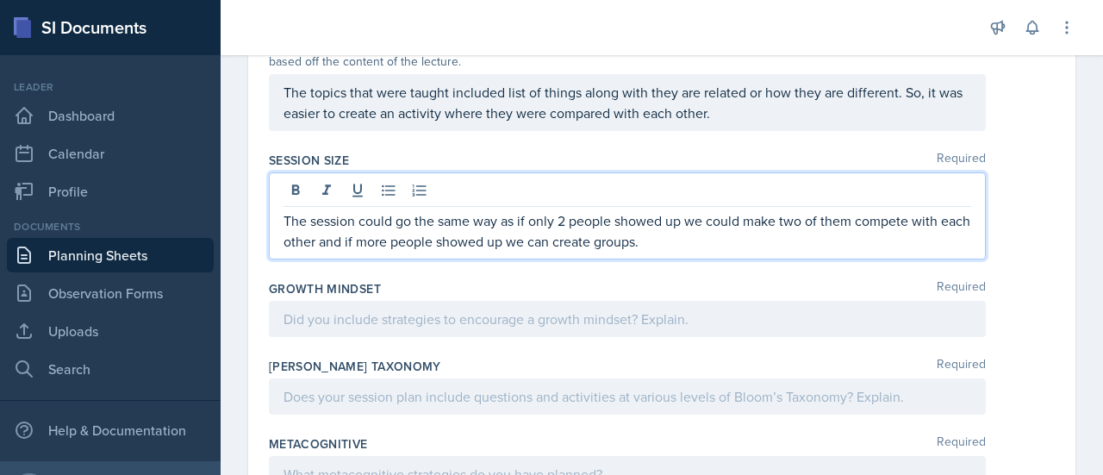
scroll to position [1131, 0]
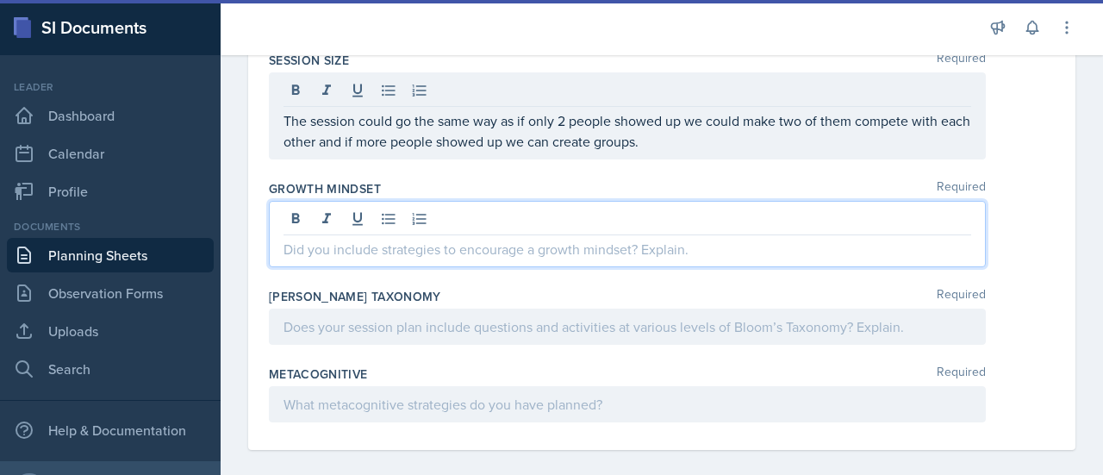
click at [467, 238] on div at bounding box center [627, 234] width 717 height 66
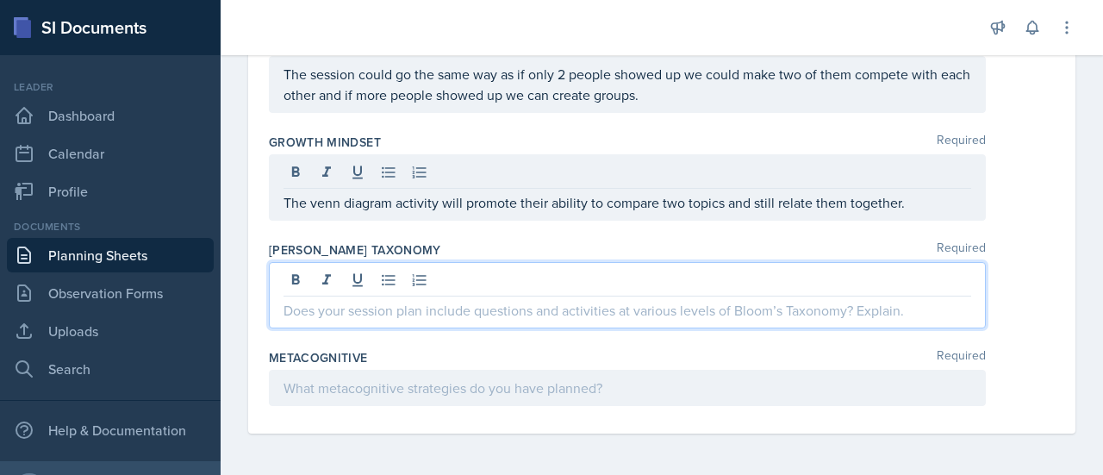
click at [489, 314] on p at bounding box center [628, 310] width 688 height 21
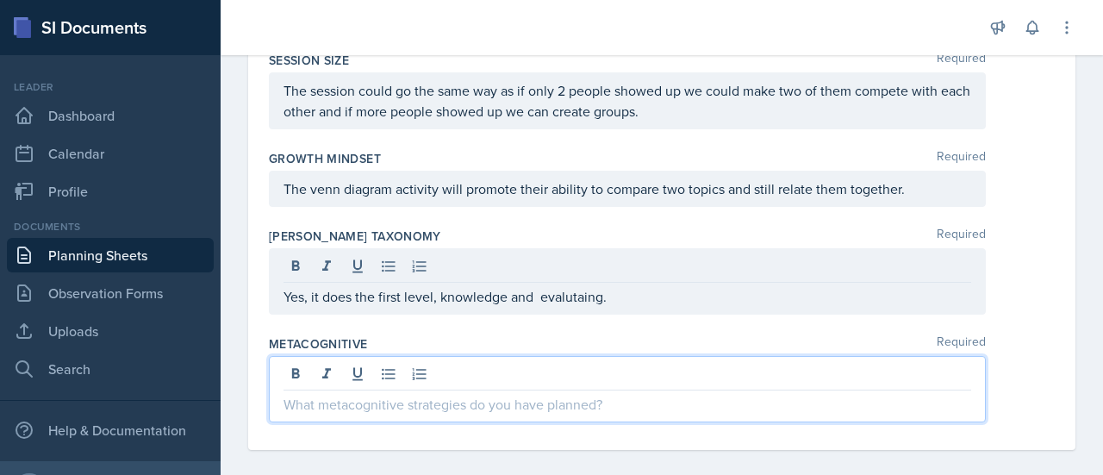
click at [453, 394] on div at bounding box center [627, 389] width 717 height 66
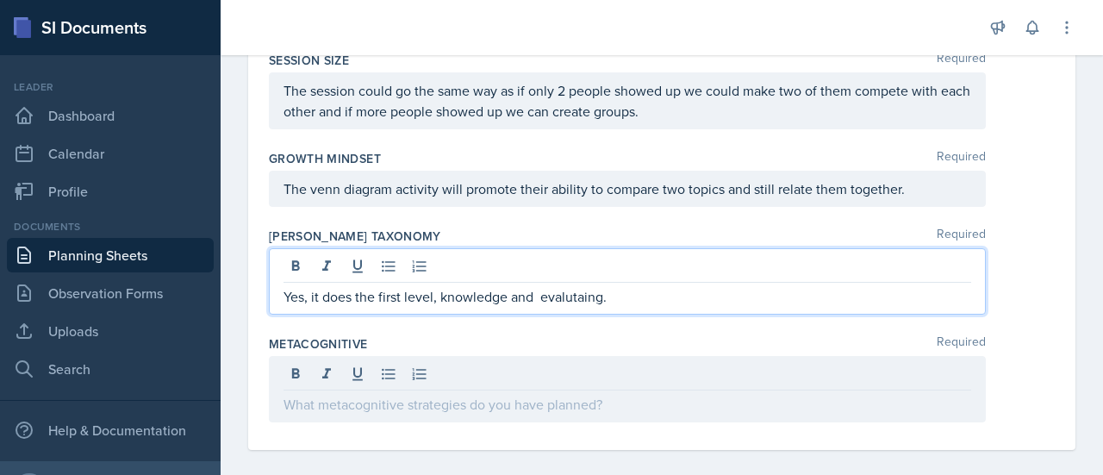
click at [565, 307] on p "Yes, it does the first level, knowledge and evalutaing." at bounding box center [628, 296] width 688 height 21
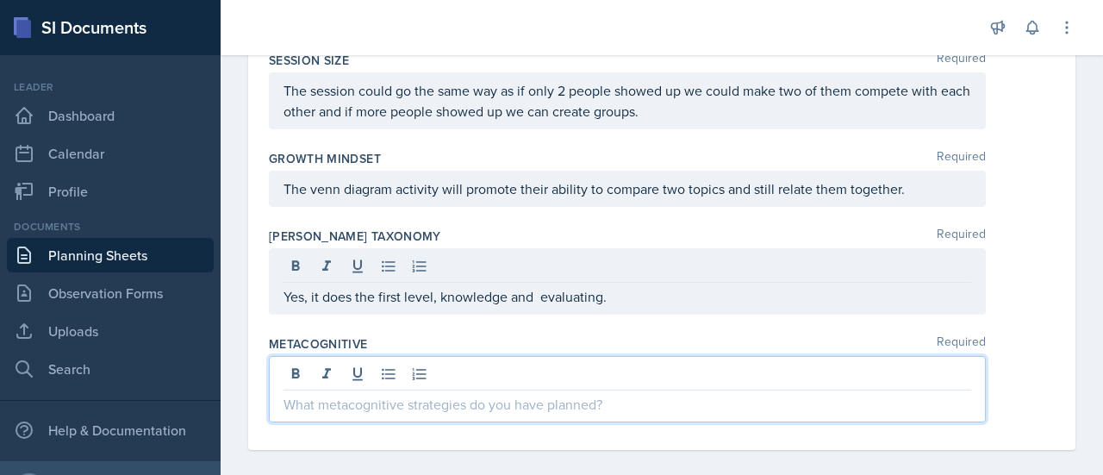
click at [430, 383] on div at bounding box center [627, 389] width 717 height 66
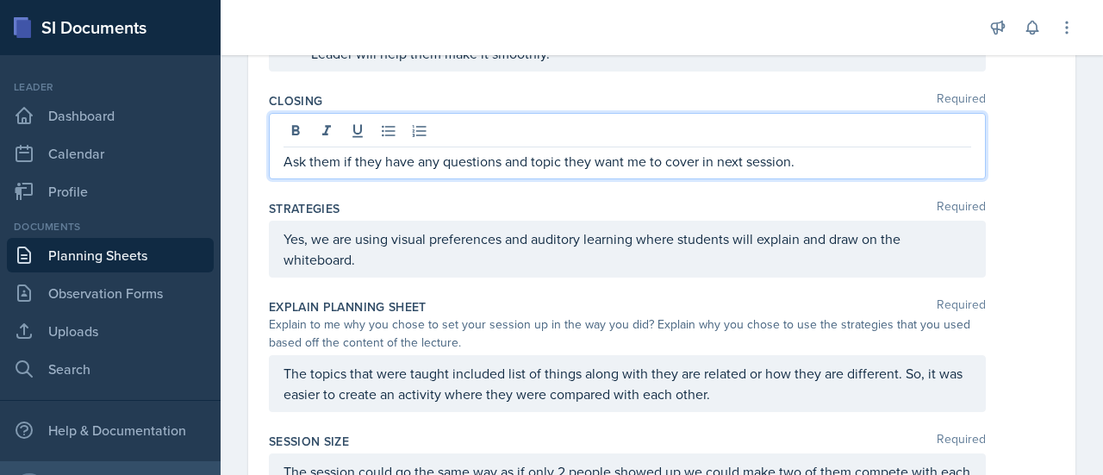
scroll to position [810, 0]
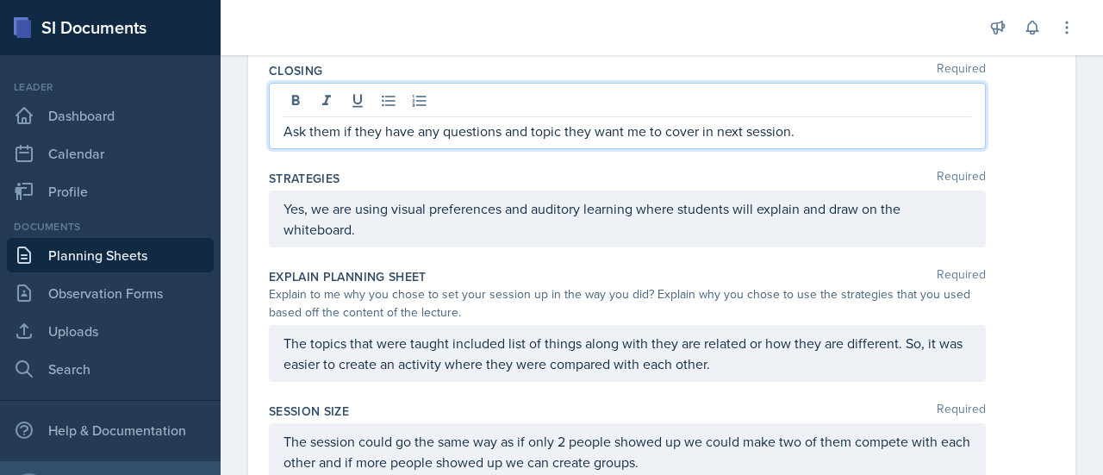
click at [500, 141] on p "Ask them if they have any questions and topic they want me to cover in next ses…" at bounding box center [628, 131] width 688 height 21
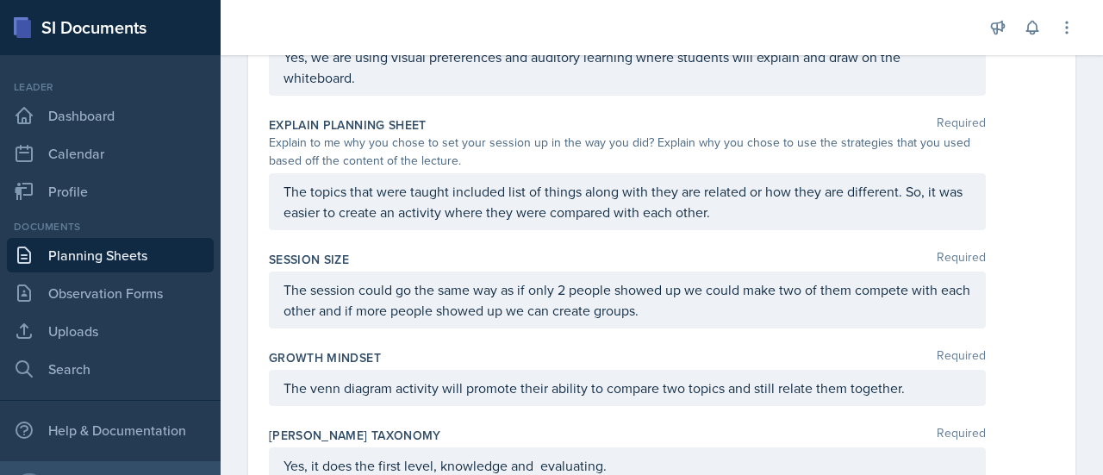
scroll to position [1151, 0]
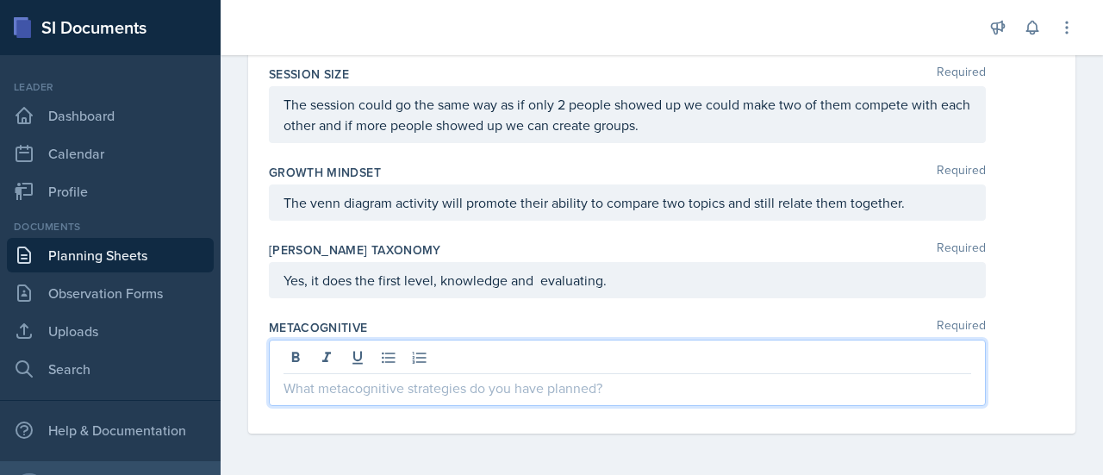
click at [386, 393] on p at bounding box center [628, 387] width 688 height 21
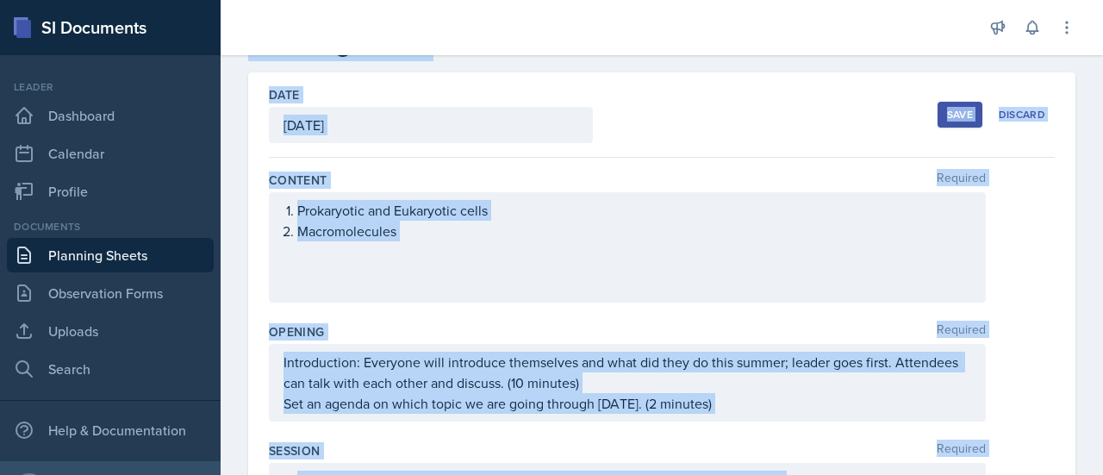
scroll to position [0, 0]
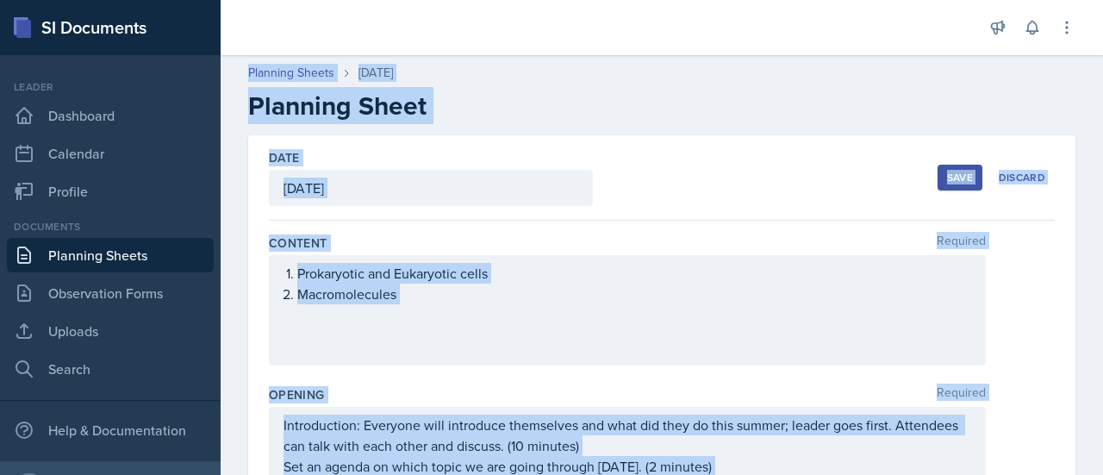
drag, startPoint x: 428, startPoint y: 454, endPoint x: 307, endPoint y: -104, distance: 571.5
click at [307, 0] on html "SI Documents Leader Dashboard Calendar Profile Documents Planning Sheets Observ…" at bounding box center [551, 237] width 1103 height 475
click at [820, 24] on div at bounding box center [601, 27] width 734 height 55
click at [429, 15] on div at bounding box center [601, 27] width 734 height 55
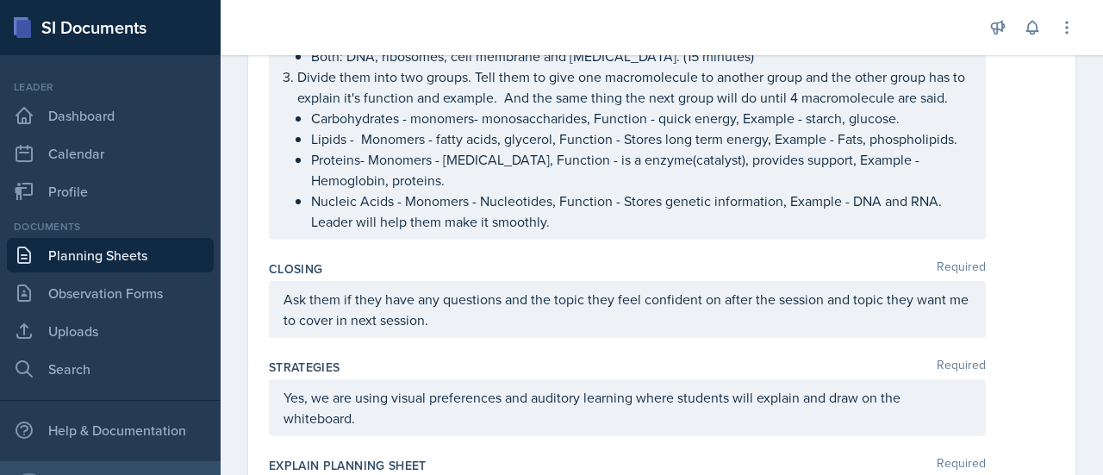
scroll to position [1122, 0]
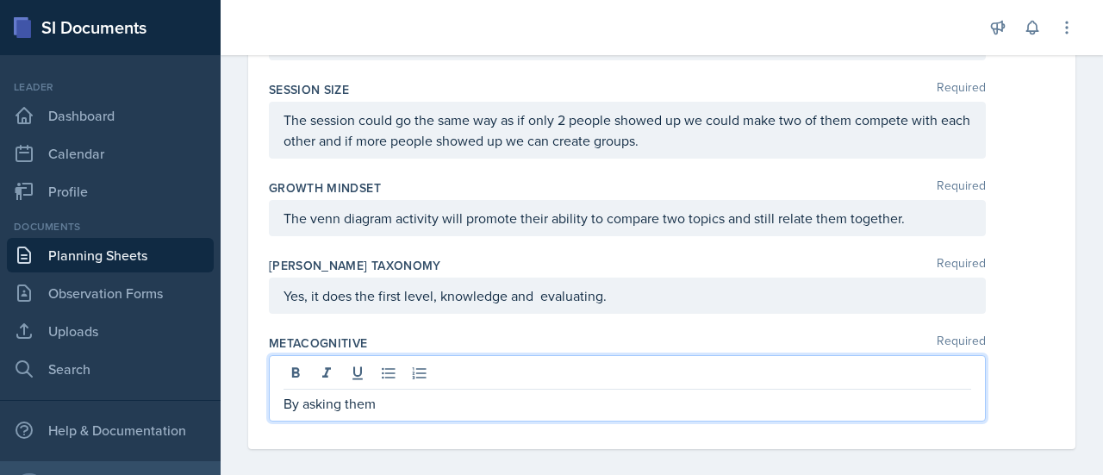
click at [393, 378] on div "By asking them" at bounding box center [627, 388] width 717 height 66
click at [425, 414] on p "By asking them" at bounding box center [628, 403] width 688 height 21
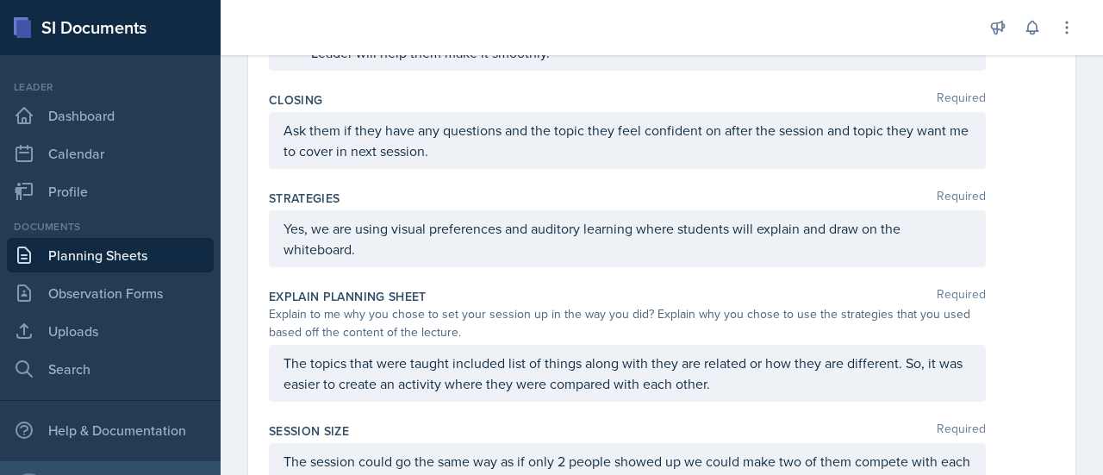
scroll to position [810, 0]
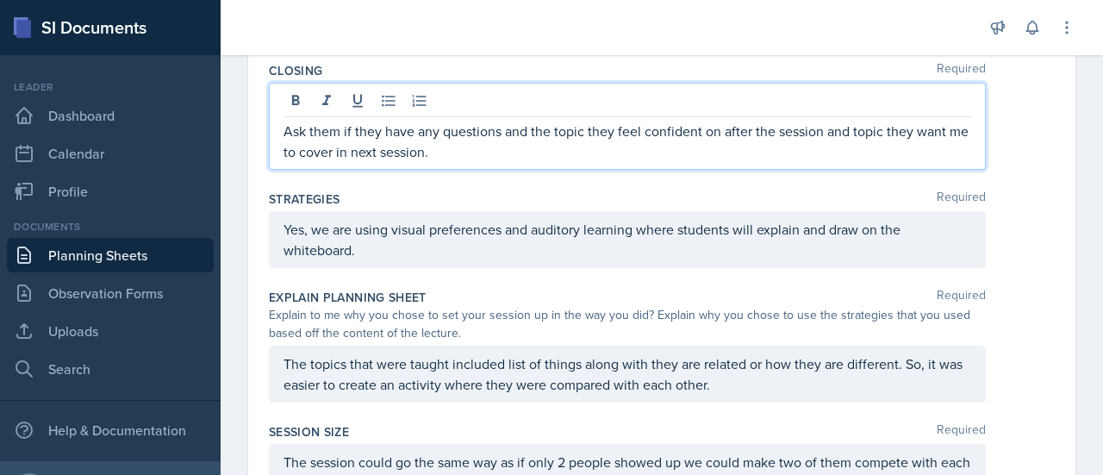
click at [820, 154] on p "Ask them if they have any questions and the topic they feel confident on after …" at bounding box center [628, 141] width 688 height 41
drag, startPoint x: 472, startPoint y: 162, endPoint x: 283, endPoint y: 171, distance: 189.8
click at [284, 162] on p "Ask them if they have any questions and the topic they feel confident on after …" at bounding box center [628, 141] width 688 height 41
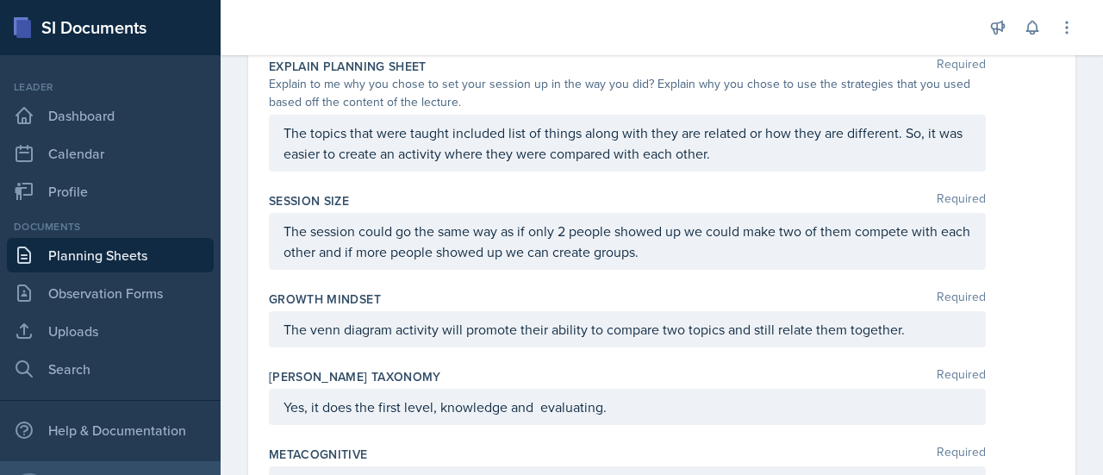
scroll to position [1151, 0]
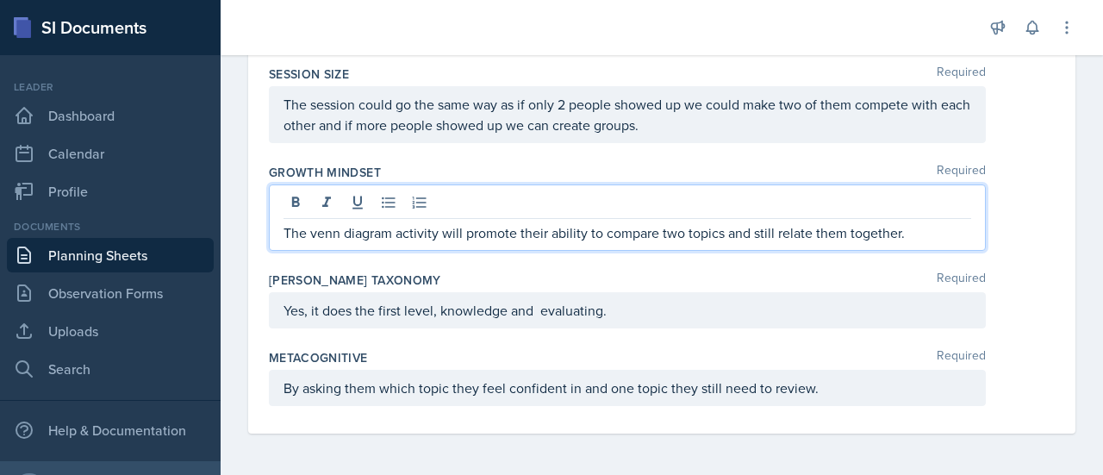
click at [351, 239] on p "The venn diagram activity will promote their ability to compare two topics and …" at bounding box center [628, 232] width 688 height 21
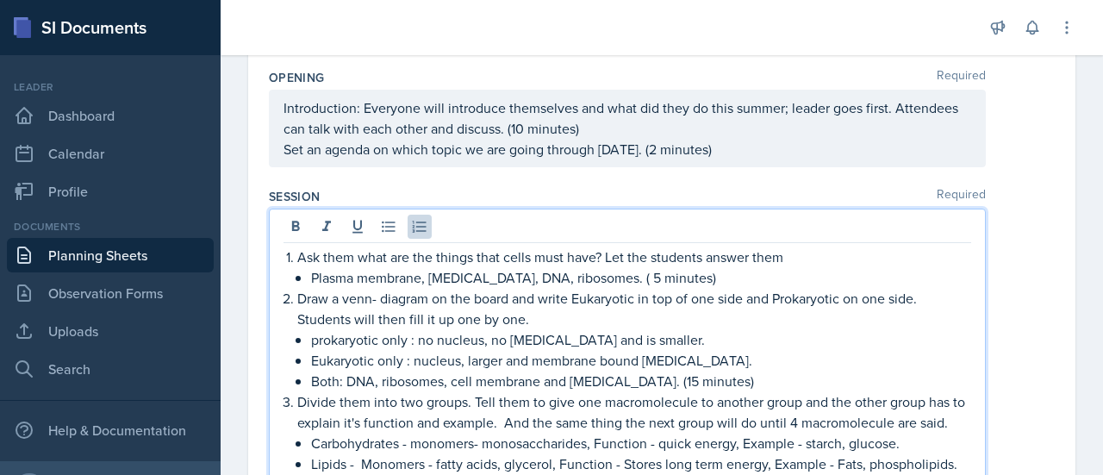
scroll to position [346, 0]
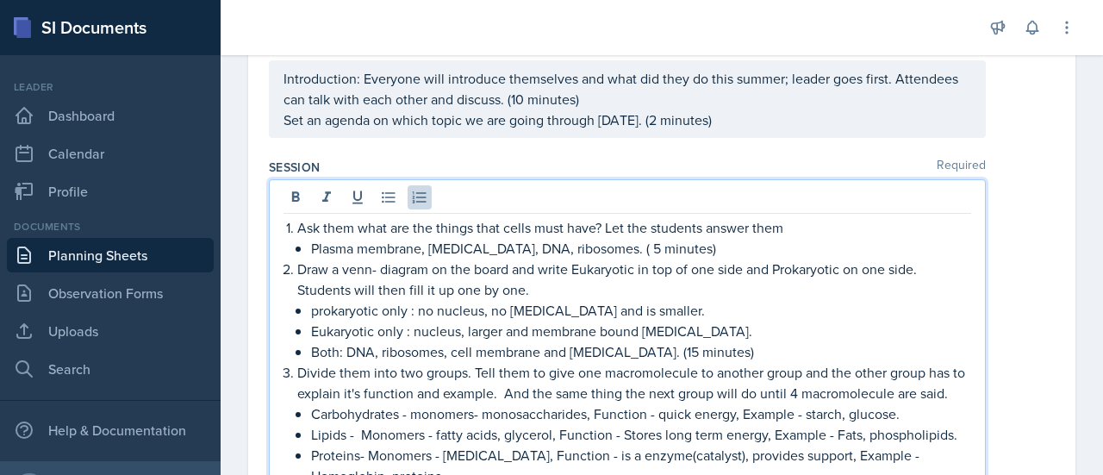
click at [376, 271] on p "Draw a venn- diagram on the board and write Eukaryotic in top of one side and P…" at bounding box center [634, 279] width 674 height 41
click at [382, 267] on p "Draw a venn- diagram on the board and write Eukaryotic in top of one side and P…" at bounding box center [634, 279] width 674 height 41
click at [704, 285] on p "Draw a venn-diagram on the board and write Eukaryotic in top of one side and Pr…" at bounding box center [634, 279] width 674 height 41
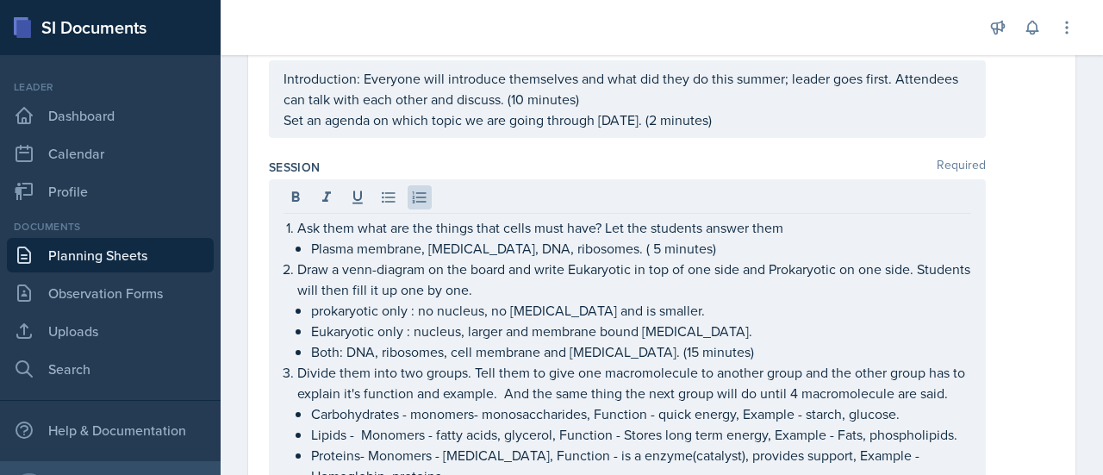
click at [808, 152] on div "Session Required Ask them what are the things that cells must have? Let the stu…" at bounding box center [662, 350] width 786 height 397
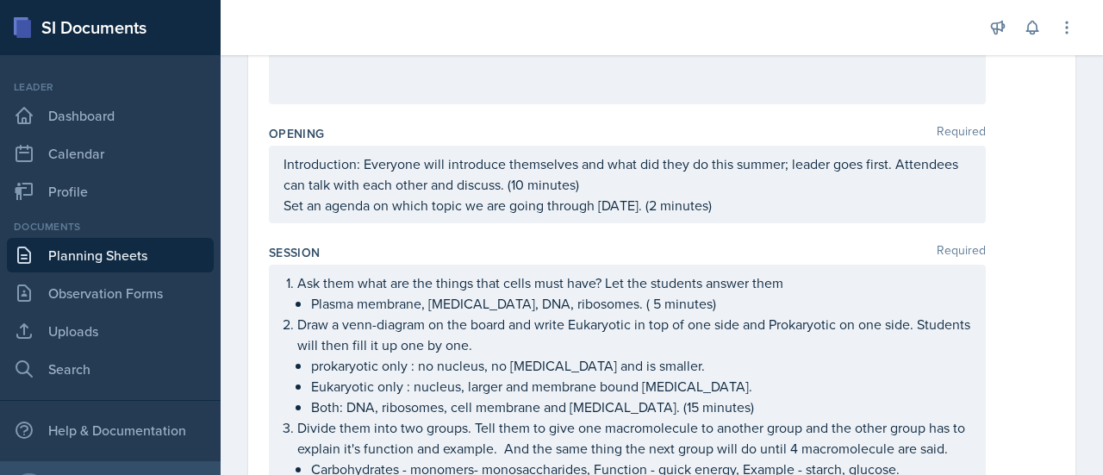
scroll to position [0, 0]
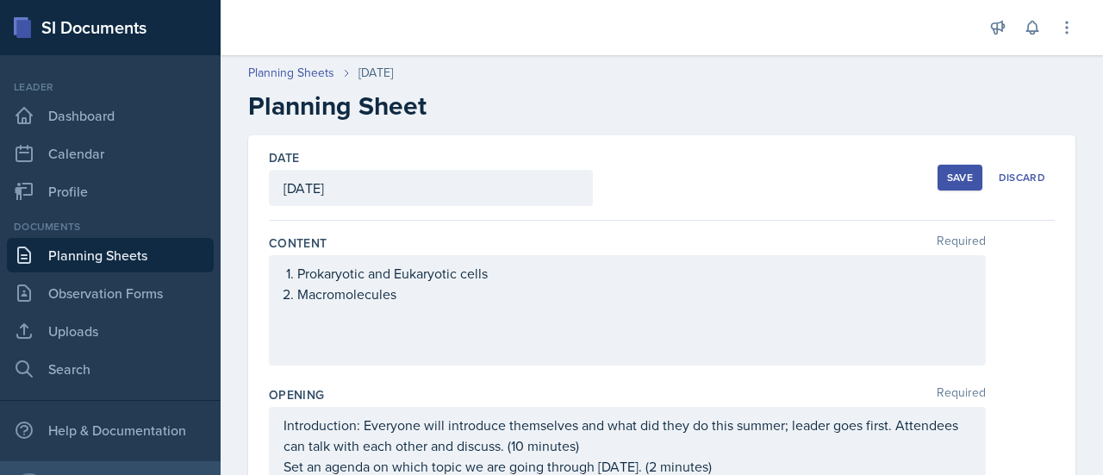
click at [947, 178] on div "Save" at bounding box center [960, 178] width 26 height 14
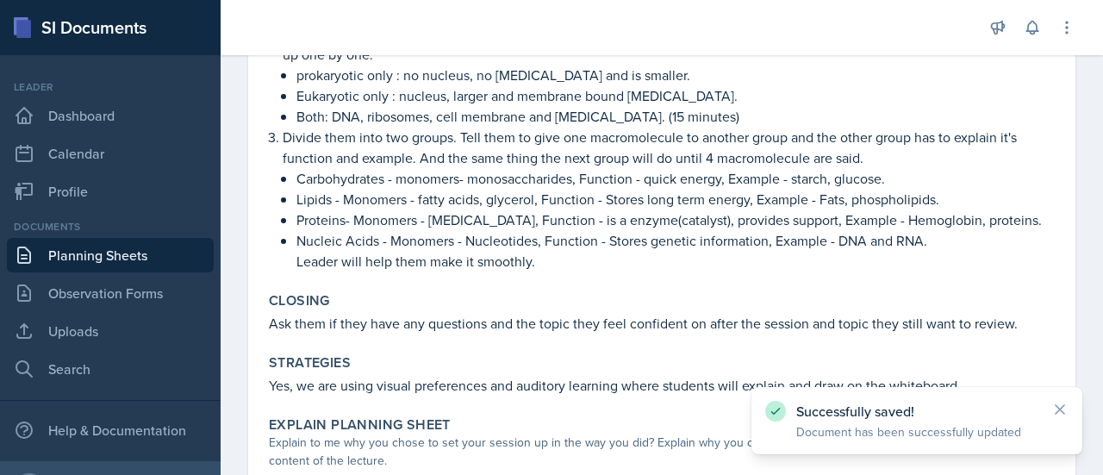
scroll to position [876, 0]
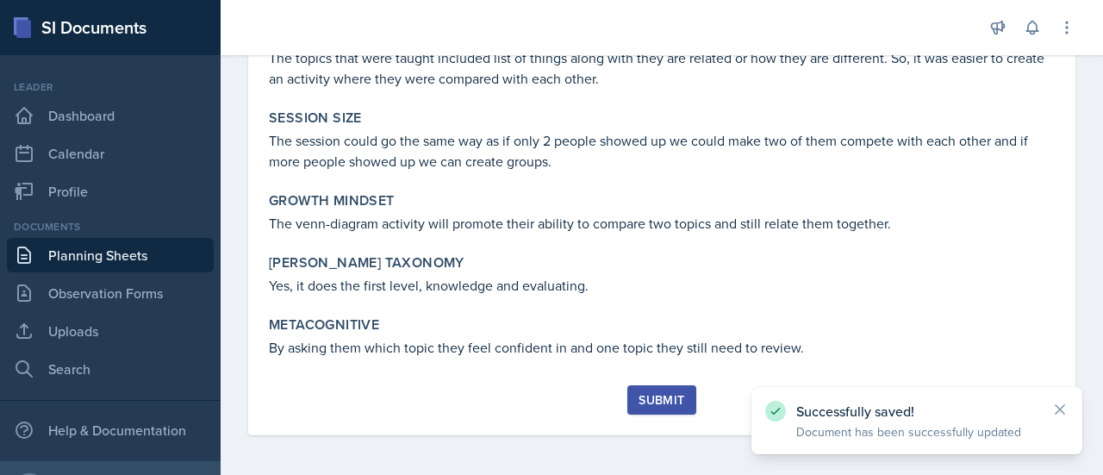
click at [660, 393] on div "Submit" at bounding box center [662, 400] width 46 height 14
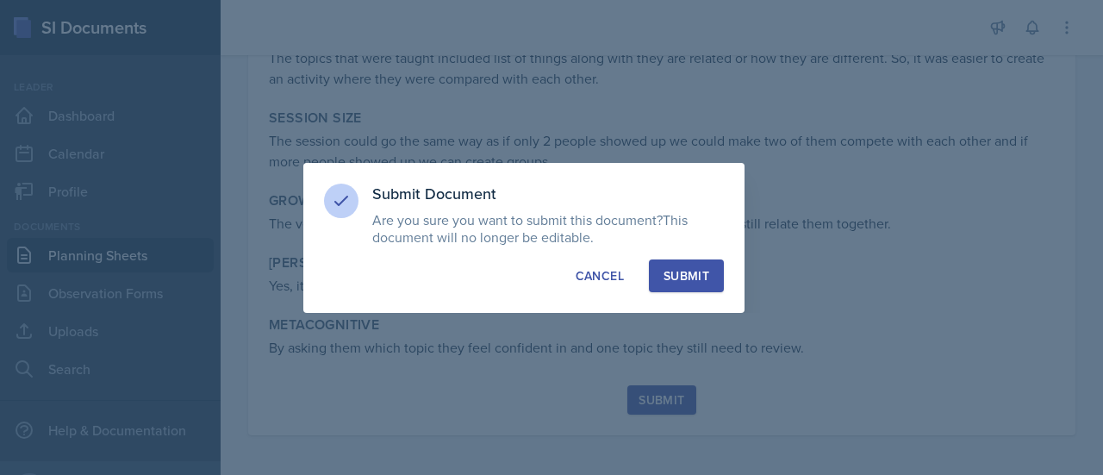
click at [689, 272] on div "Submit" at bounding box center [687, 275] width 46 height 17
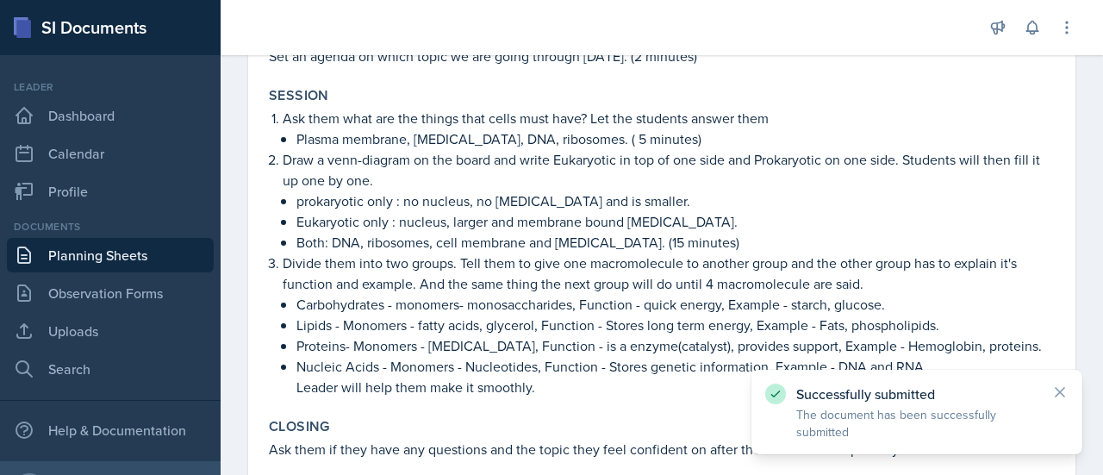
scroll to position [0, 0]
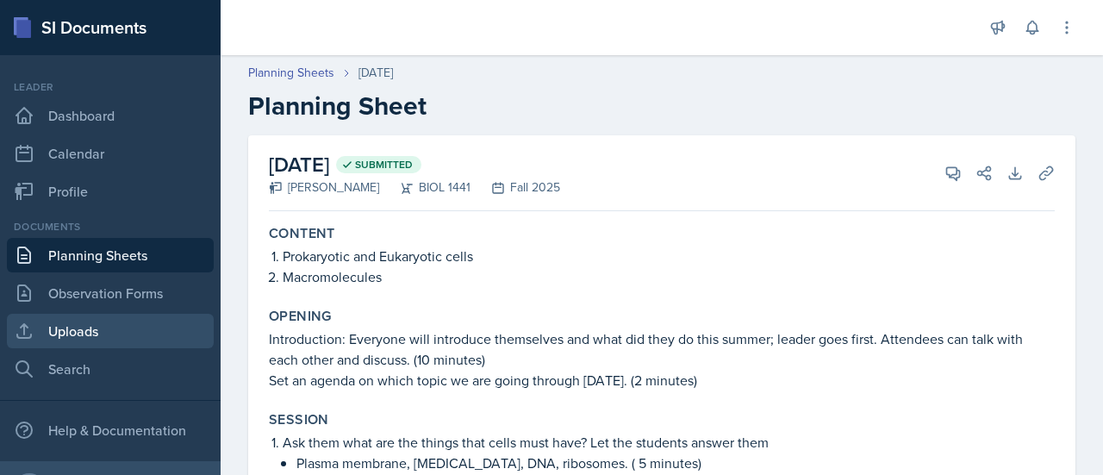
click at [100, 327] on link "Uploads" at bounding box center [110, 331] width 207 height 34
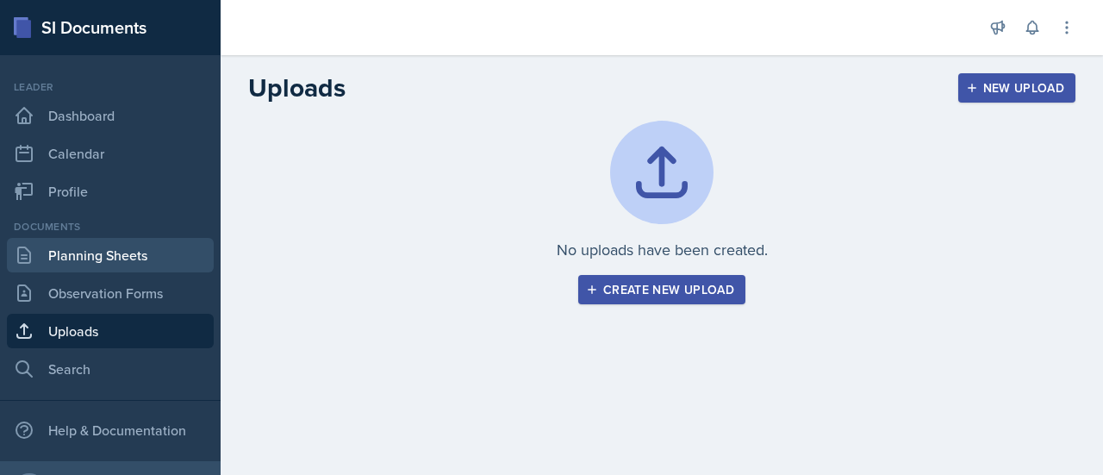
click at [107, 247] on link "Planning Sheets" at bounding box center [110, 255] width 207 height 34
